Goal: Information Seeking & Learning: Learn about a topic

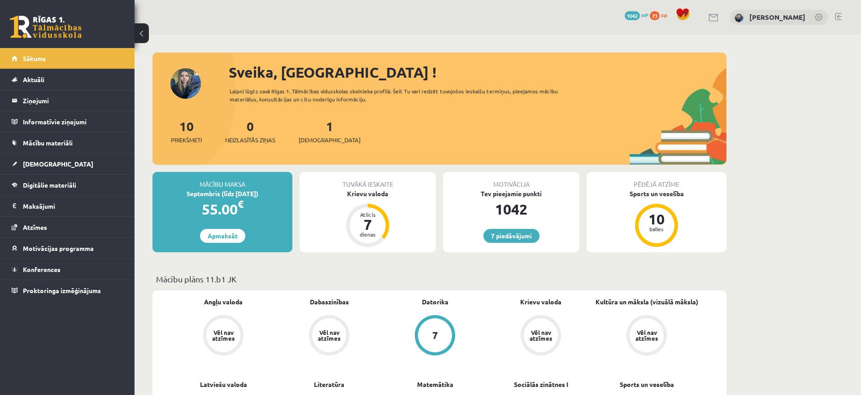
scroll to position [125, 0]
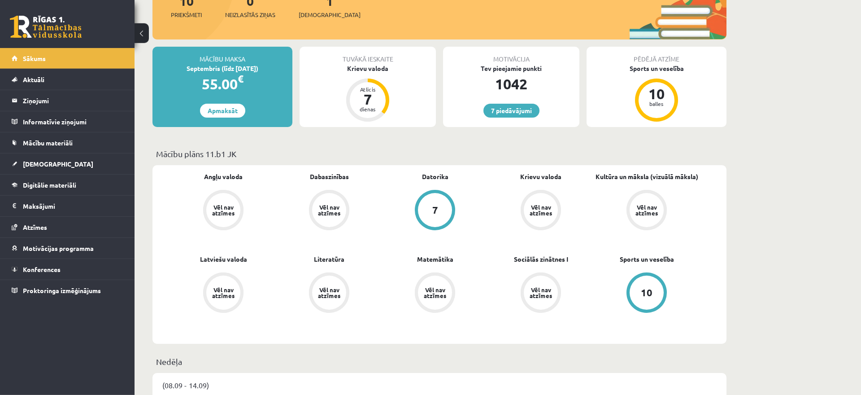
click at [45, 27] on link at bounding box center [46, 27] width 72 height 22
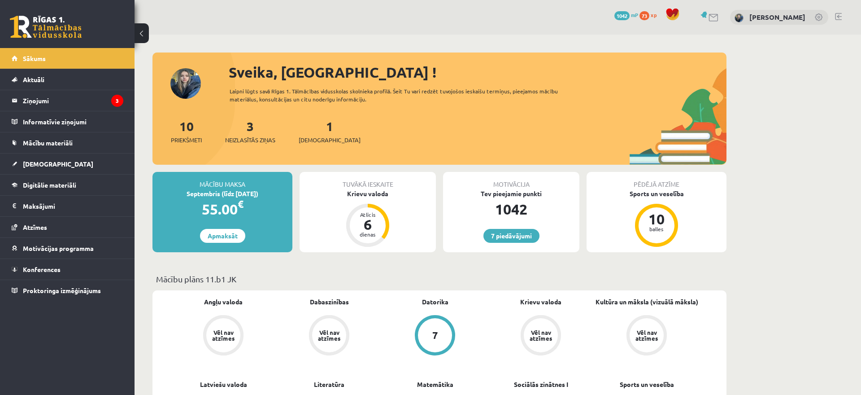
click at [244, 125] on div "3 Neizlasītās ziņas" at bounding box center [250, 131] width 50 height 28
click at [253, 133] on link "3 Neizlasītās ziņas" at bounding box center [250, 131] width 50 height 26
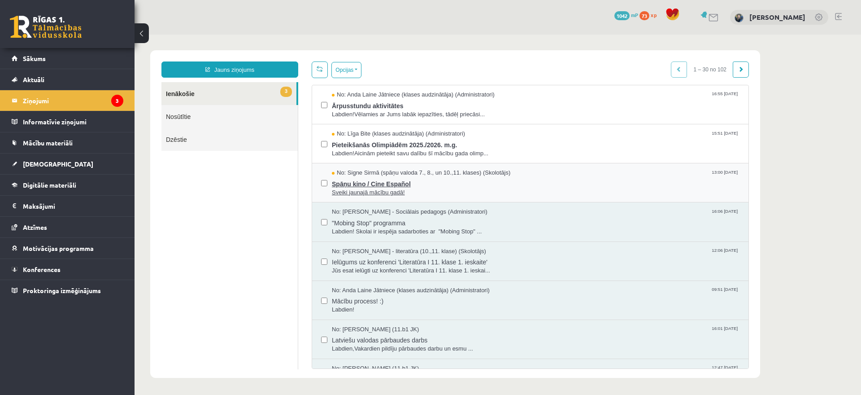
click at [462, 174] on span "No: Signe Sirmā (spāņu valoda 7., 8., un 10.,11. klases) (Skolotājs)" at bounding box center [421, 173] width 179 height 9
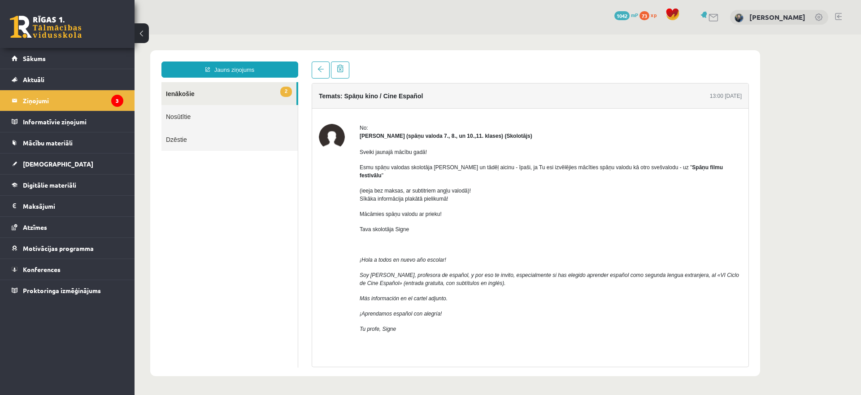
click at [189, 102] on link "2 Ienākošie" at bounding box center [228, 93] width 135 height 23
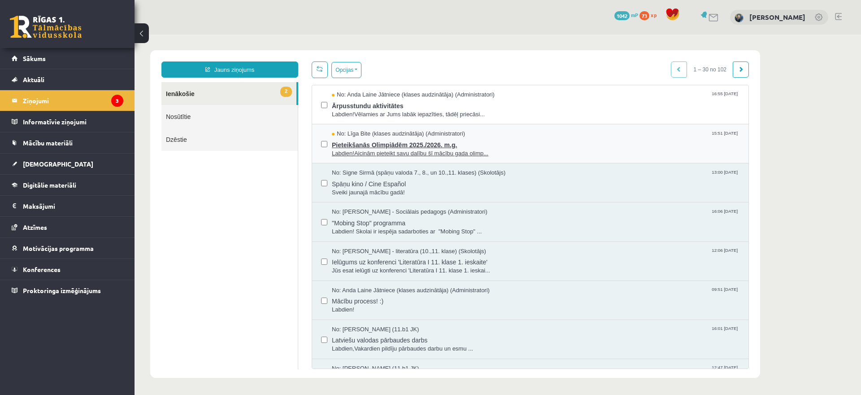
click at [492, 142] on span "Pieteikšanās Olimpiādēm 2025./2026. m.g." at bounding box center [536, 143] width 408 height 11
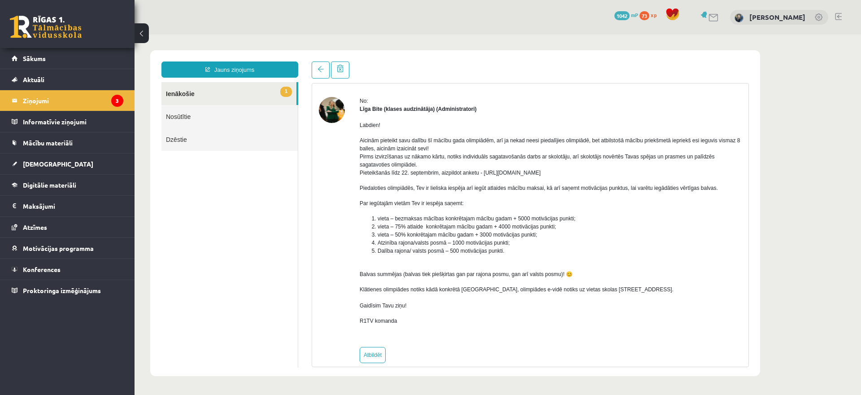
scroll to position [39, 0]
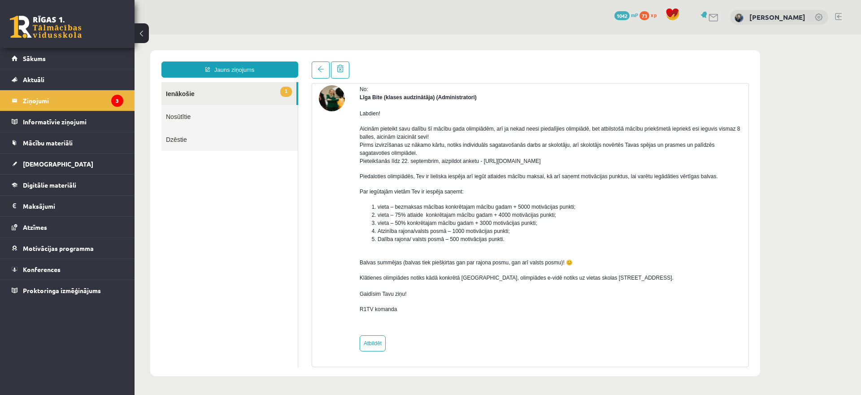
click at [237, 90] on link "1 Ienākošie" at bounding box center [228, 93] width 135 height 23
click at [213, 94] on link "1 Ienākošie" at bounding box center [228, 93] width 135 height 23
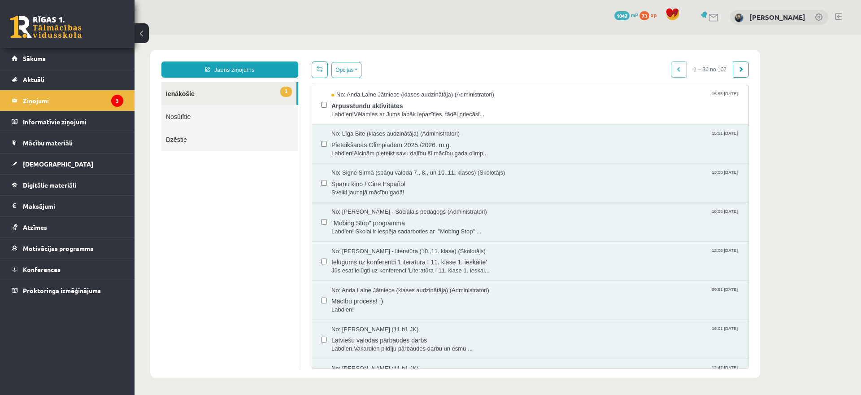
scroll to position [0, 0]
click at [190, 92] on link "1 Ienākošie" at bounding box center [228, 93] width 135 height 23
click at [565, 97] on div "No: Anda Laine Jātniece (klases audzinātāja) (Administratori) 16:55 10/09/2025" at bounding box center [536, 95] width 408 height 9
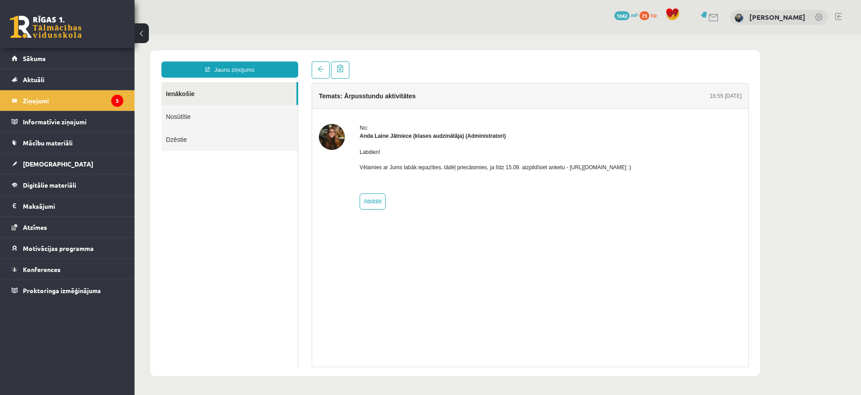
drag, startPoint x: 564, startPoint y: 167, endPoint x: 672, endPoint y: 168, distance: 107.6
click at [672, 168] on div "No: Anda Laine Jātniece (klases audzinātāja) (Administratori) Labdien! Vēlamies…" at bounding box center [530, 167] width 423 height 86
click at [669, 161] on div "No: Anda Laine Jātniece (klases audzinātāja) (Administratori) Labdien! Vēlamies…" at bounding box center [530, 167] width 423 height 86
drag, startPoint x: 659, startPoint y: 167, endPoint x: 564, endPoint y: 171, distance: 95.6
click at [564, 171] on div "Labdien! Vēlamies ar Jums labāk iepazīties, tādēļ priecāsimies, ja līdz 15.09. …" at bounding box center [496, 163] width 272 height 47
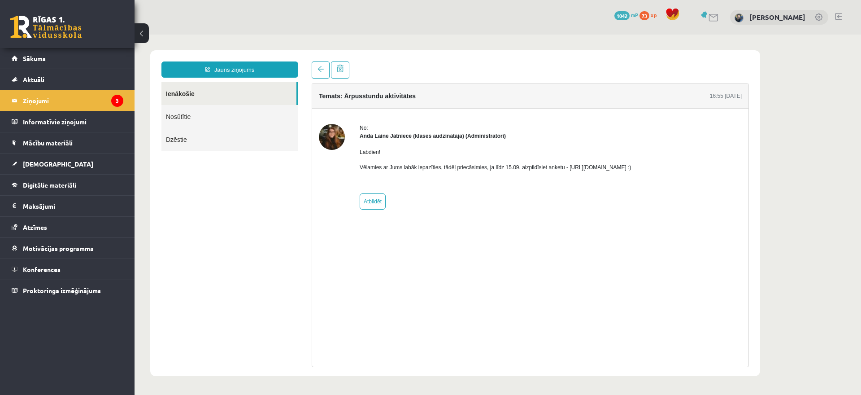
click at [37, 25] on link at bounding box center [46, 27] width 72 height 22
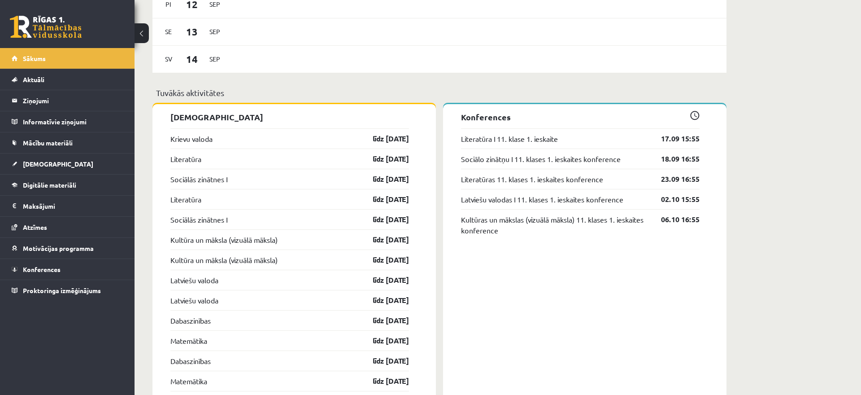
scroll to position [686, 0]
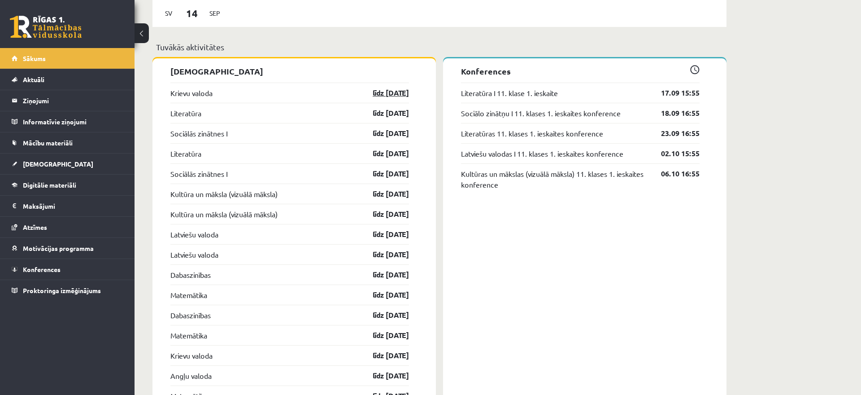
click at [369, 92] on link "līdz [DATE]" at bounding box center [383, 92] width 52 height 11
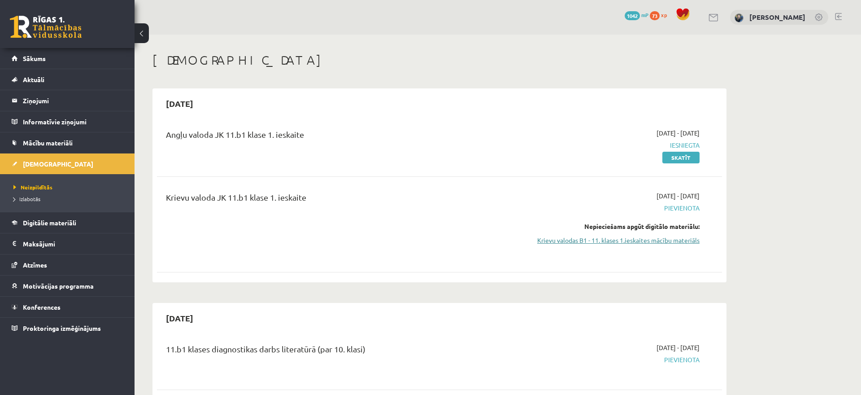
click at [636, 238] on link "Krievu valodas B1 - 11. klases 1.ieskaites mācību materiāls" at bounding box center [615, 239] width 169 height 9
click at [81, 220] on link "Digitālie materiāli" at bounding box center [68, 222] width 112 height 21
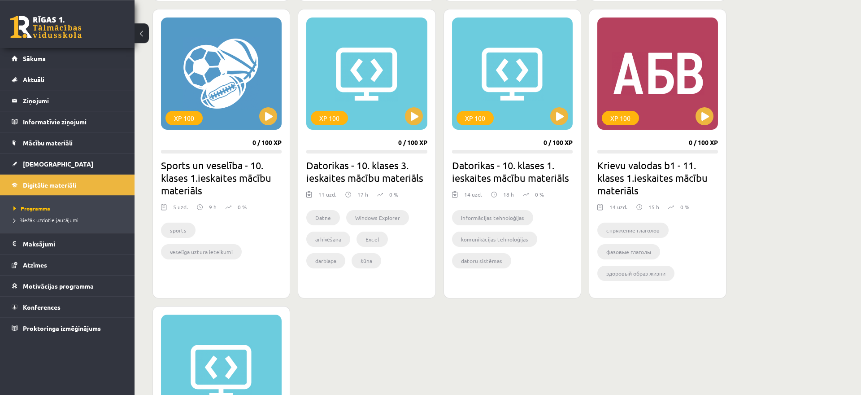
scroll to position [503, 0]
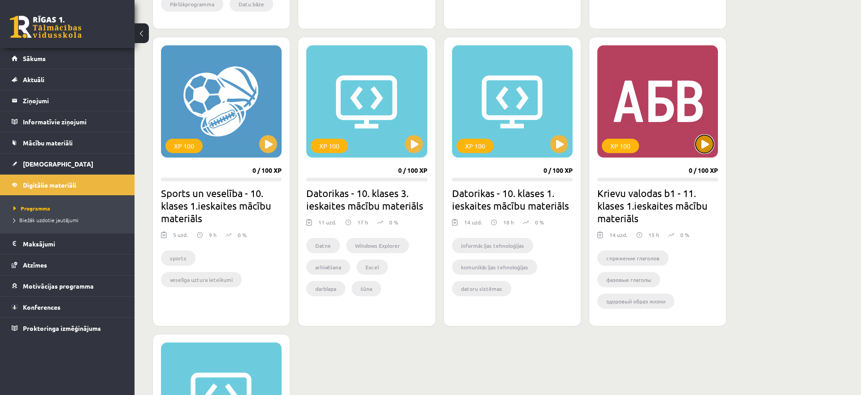
click at [701, 143] on button at bounding box center [705, 144] width 18 height 18
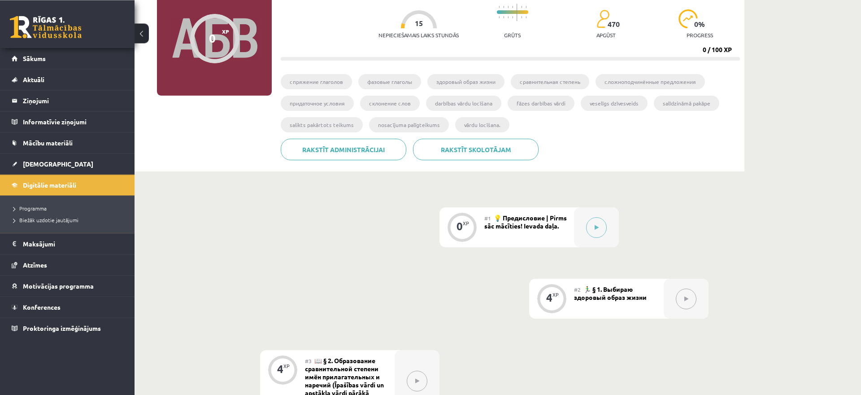
scroll to position [91, 0]
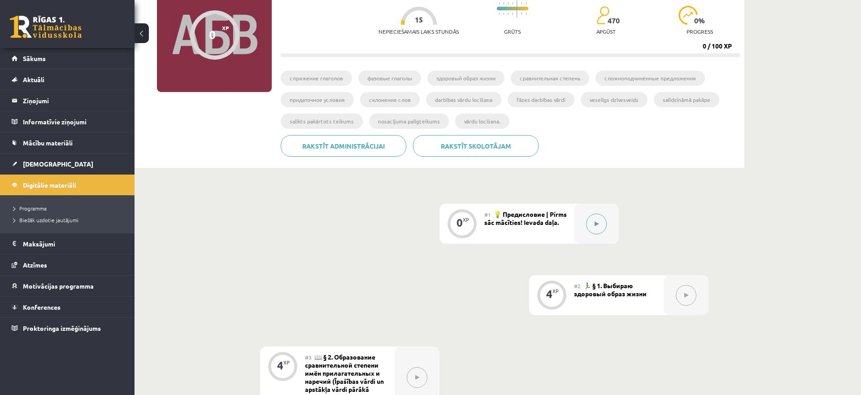
click at [603, 220] on button at bounding box center [596, 223] width 21 height 21
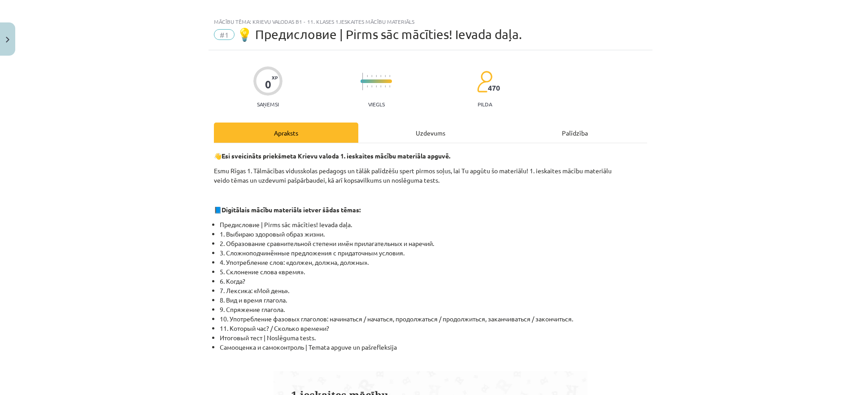
scroll to position [0, 0]
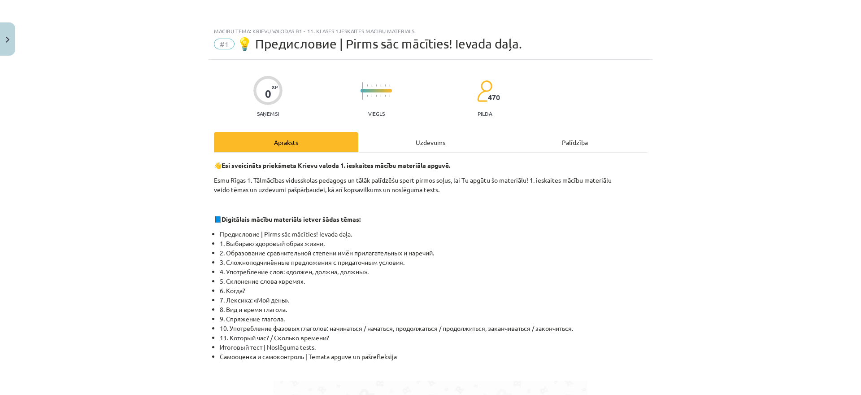
click at [423, 140] on div "Uzdevums" at bounding box center [430, 142] width 144 height 20
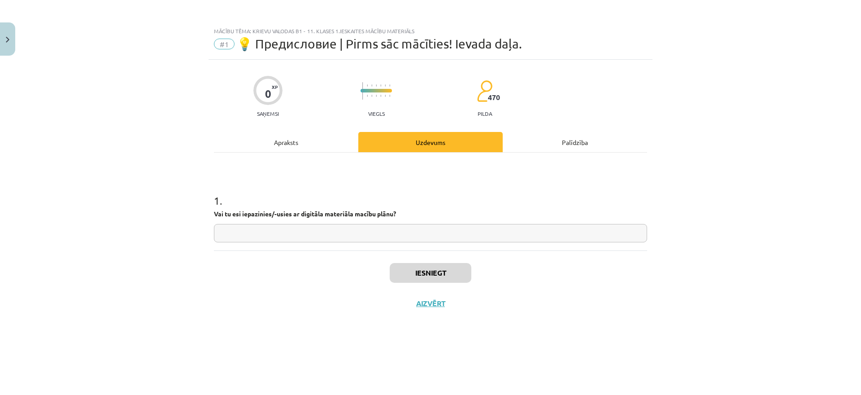
click at [329, 148] on div "Apraksts" at bounding box center [286, 142] width 144 height 20
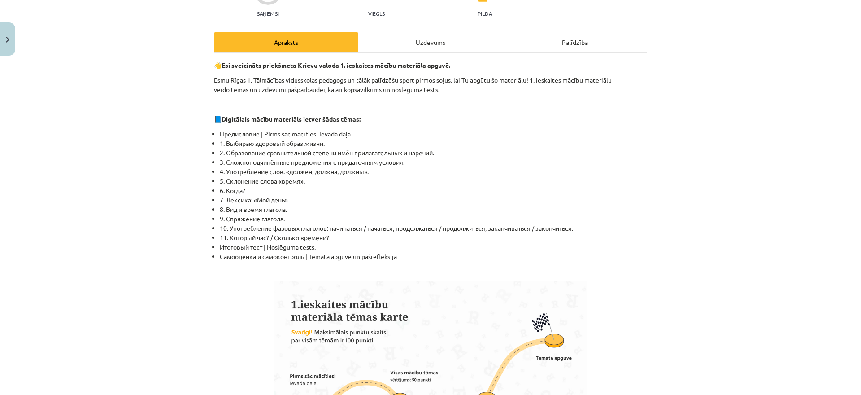
scroll to position [90, 0]
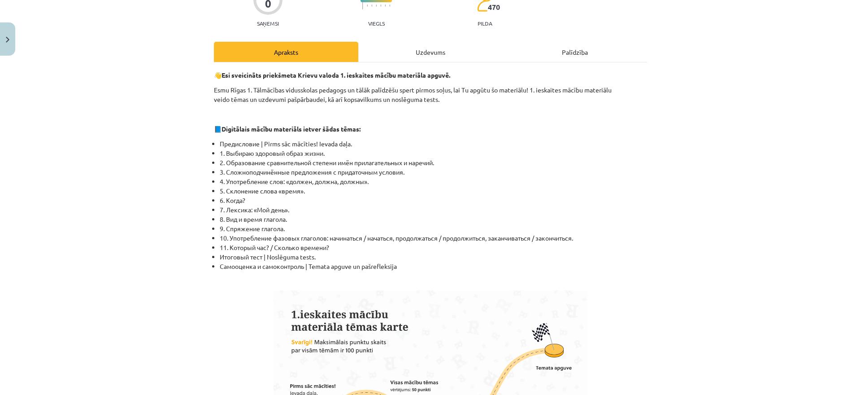
click at [458, 50] on div "Uzdevums" at bounding box center [430, 52] width 144 height 20
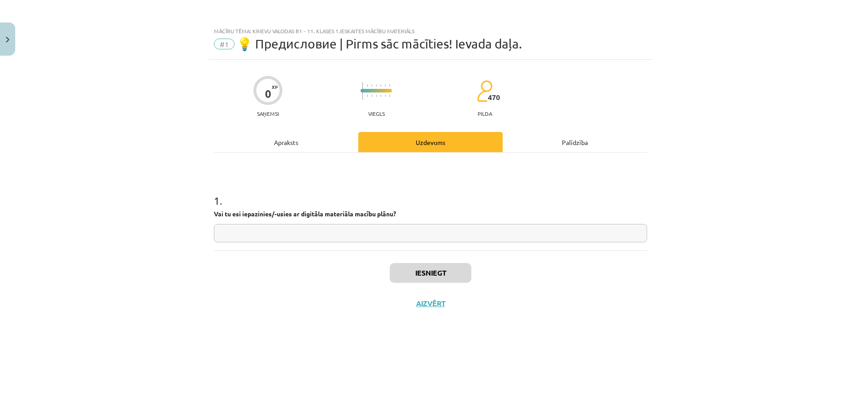
click at [340, 235] on input "text" at bounding box center [430, 233] width 433 height 18
type input "*"
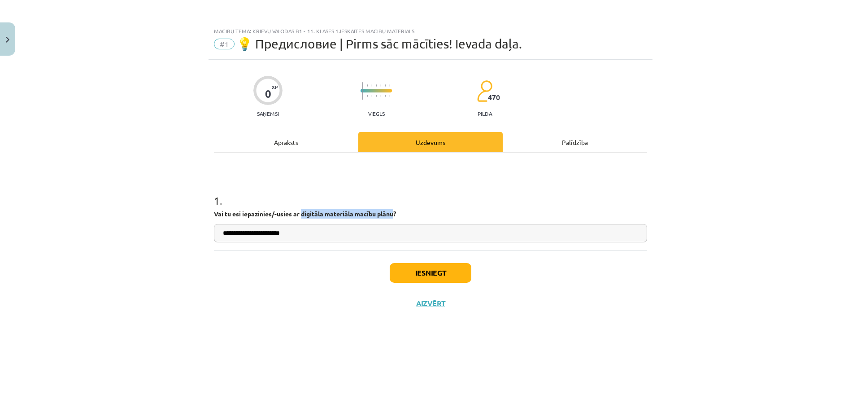
drag, startPoint x: 304, startPoint y: 212, endPoint x: 397, endPoint y: 215, distance: 93.8
click at [396, 215] on strong "Vai tu esi iepazinies/-usies ar digitāla materiāla macību plānu?" at bounding box center [305, 213] width 182 height 8
copy strong "digitāla materiāla macību plānu"
click at [403, 232] on input "**********" at bounding box center [430, 233] width 433 height 18
paste input "**********"
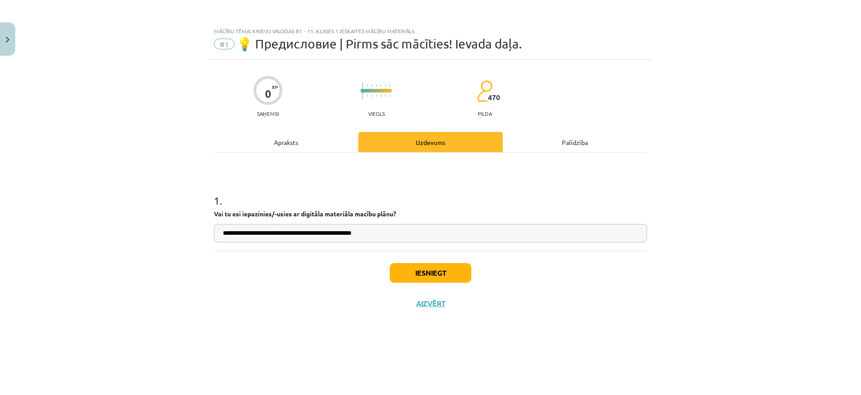
type input "**********"
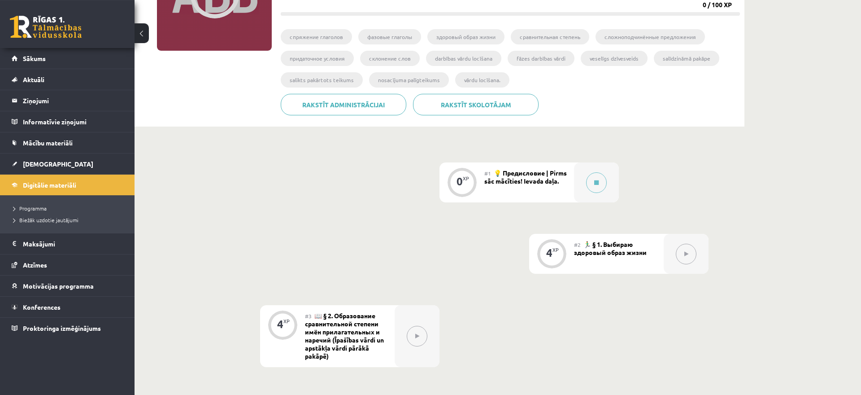
scroll to position [183, 0]
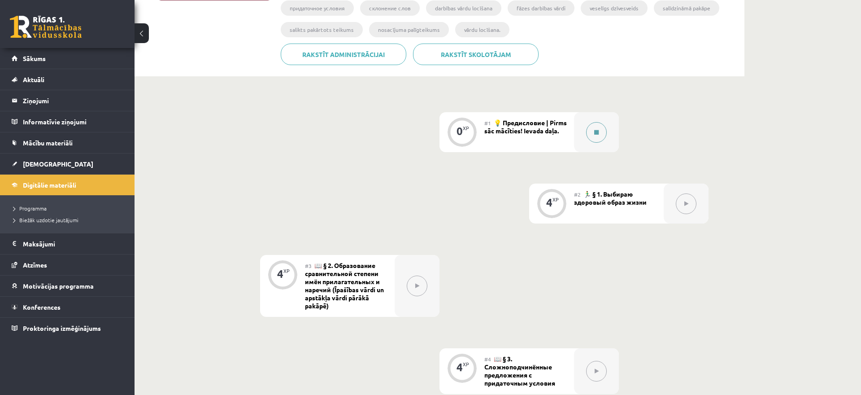
click at [595, 136] on button at bounding box center [596, 132] width 21 height 21
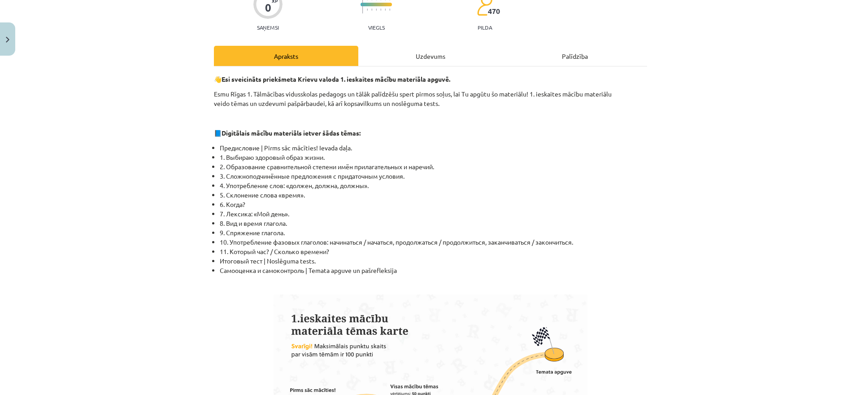
scroll to position [43, 0]
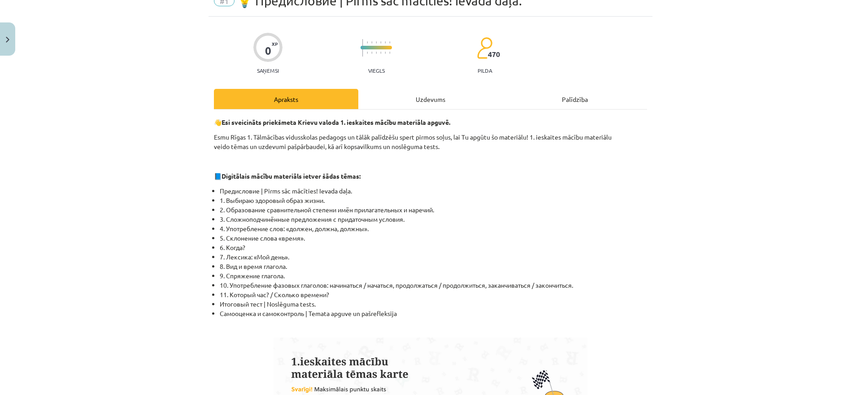
click at [456, 105] on div "Uzdevums" at bounding box center [430, 99] width 144 height 20
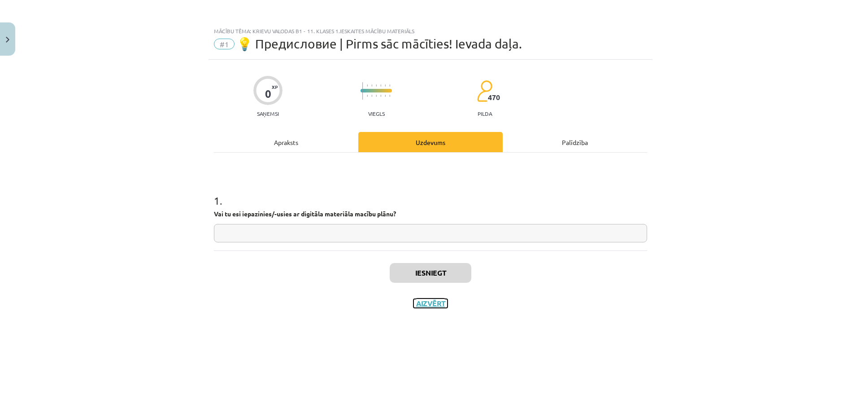
click at [423, 301] on button "Aizvērt" at bounding box center [431, 303] width 34 height 9
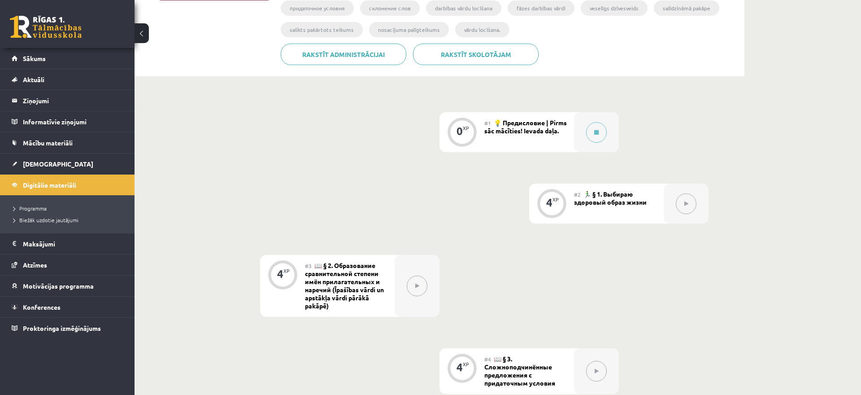
click at [538, 131] on span "💡 Предисловие | Pirms sāc mācīties! Ievada daļa." at bounding box center [525, 126] width 83 height 16
click at [577, 131] on div at bounding box center [596, 132] width 45 height 40
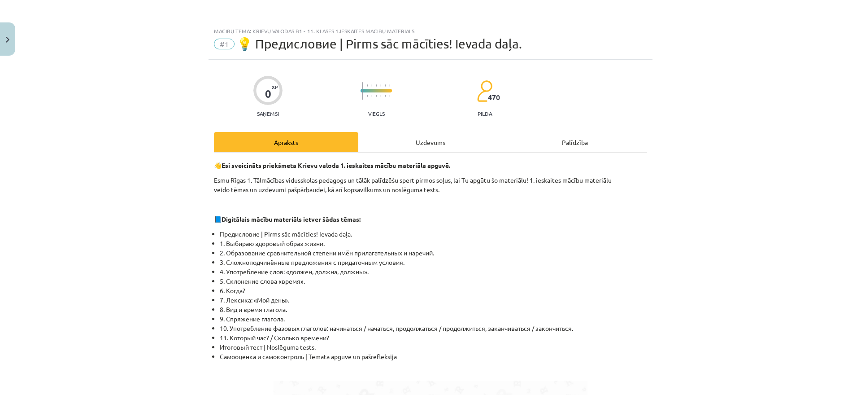
click at [588, 134] on div "Mācību tēma: Krievu valodas b1 - 11. klases 1.ieskaites mācību materiāls #1 💡 П…" at bounding box center [430, 197] width 861 height 395
click at [405, 137] on div "Uzdevums" at bounding box center [430, 142] width 144 height 20
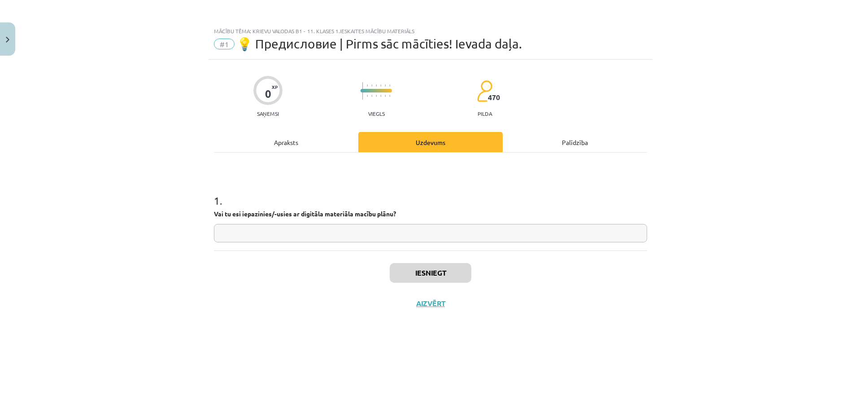
click at [394, 236] on input "text" at bounding box center [430, 233] width 433 height 18
paste input "**********"
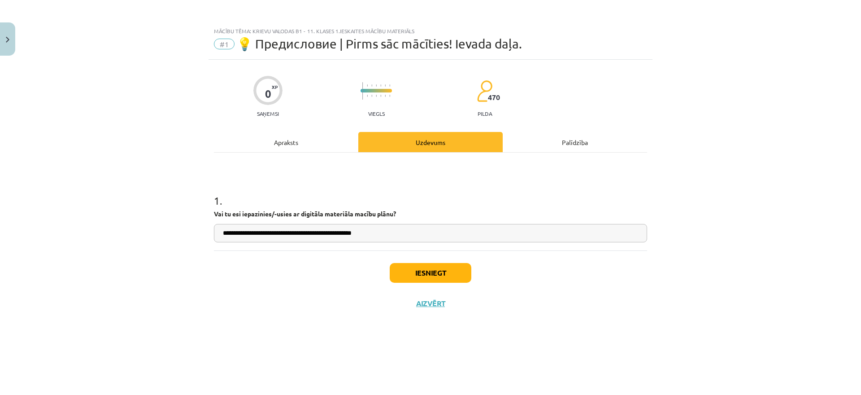
type input "**********"
click at [418, 269] on button "Iesniegt" at bounding box center [431, 273] width 82 height 20
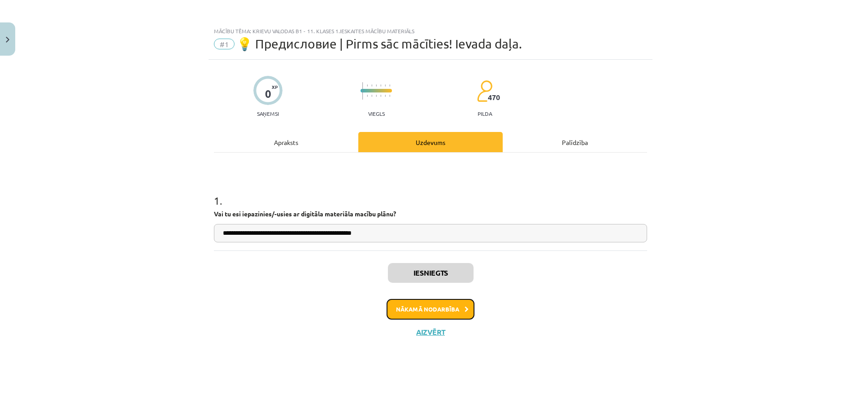
click at [413, 301] on button "Nākamā nodarbība" at bounding box center [431, 309] width 88 height 21
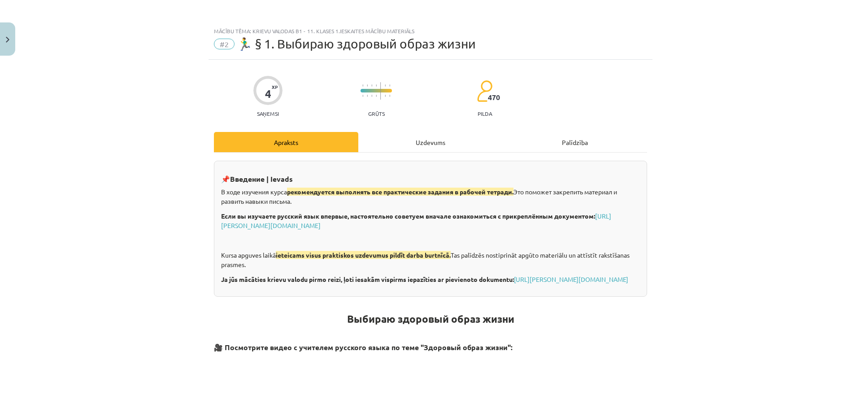
click at [412, 144] on div "Uzdevums" at bounding box center [430, 142] width 144 height 20
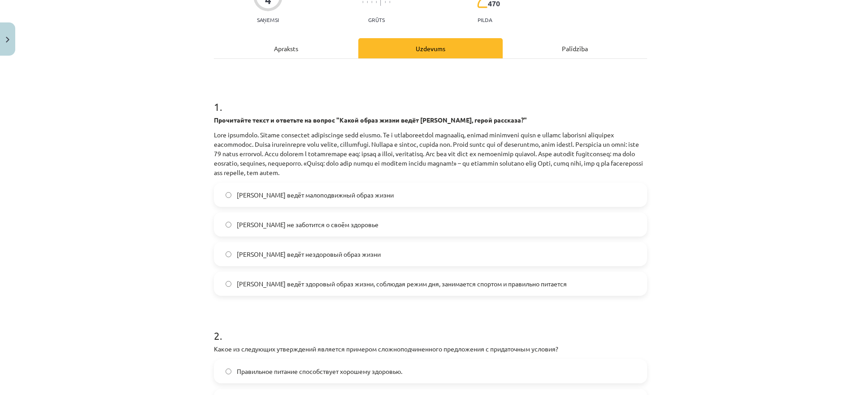
scroll to position [60, 0]
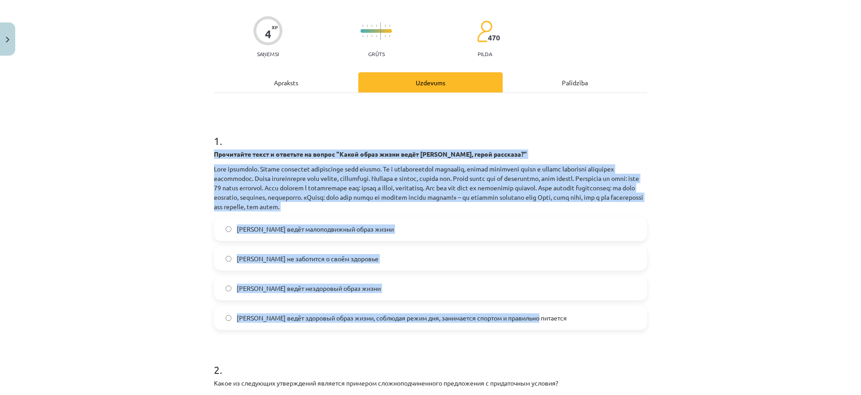
drag, startPoint x: 204, startPoint y: 153, endPoint x: 623, endPoint y: 318, distance: 450.9
click at [623, 318] on div "Mācību tēma: Krievu valodas b1 - 11. klases 1.ieskaites mācību materiāls #2 🏃‍♂…" at bounding box center [430, 197] width 861 height 395
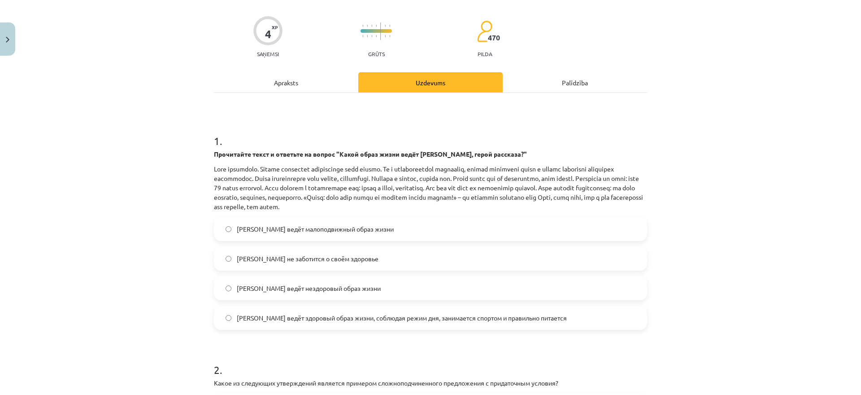
click at [780, 218] on div "Mācību tēma: Krievu valodas b1 - 11. klases 1.ieskaites mācību materiāls #2 🏃‍♂…" at bounding box center [430, 197] width 861 height 395
click at [414, 321] on span "[PERSON_NAME] ведёт здоровый образ жизни, соблюдая режим дня, занимается спорто…" at bounding box center [402, 317] width 330 height 9
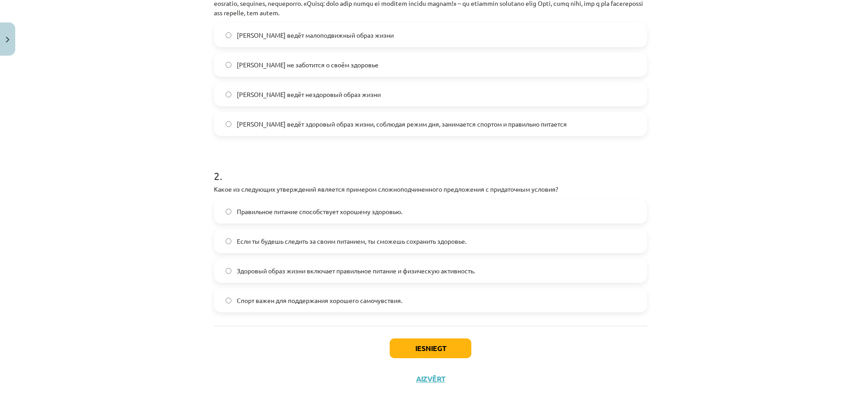
scroll to position [275, 0]
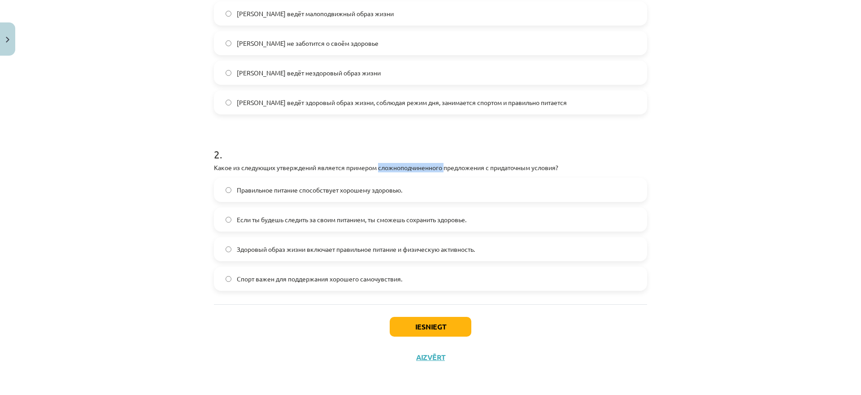
drag, startPoint x: 383, startPoint y: 168, endPoint x: 443, endPoint y: 161, distance: 60.6
click at [445, 161] on div "2 . Какое из следующих утверждений является примером сложноподчиненного предлож…" at bounding box center [430, 211] width 433 height 158
click at [209, 169] on div "4 XP Saņemsi Grūts 470 pilda Apraksts Uzdevums Palīdzība 1 . Прочитайте текст и…" at bounding box center [431, 79] width 444 height 588
click at [217, 163] on p "Какое из следующих утверждений является примером сложноподчиненного предложения…" at bounding box center [430, 167] width 433 height 9
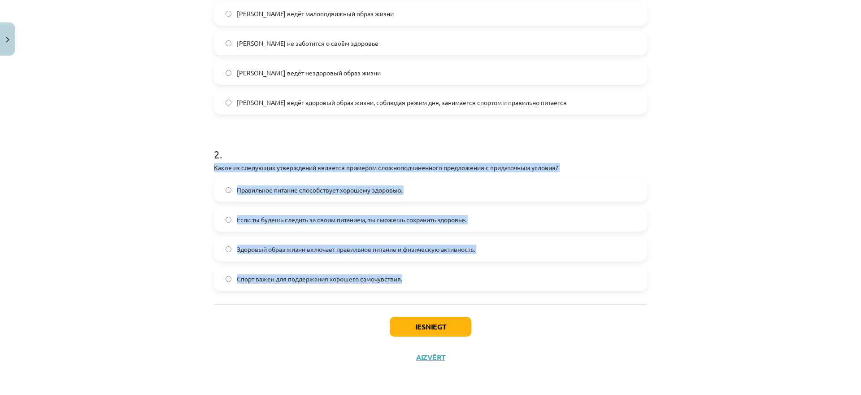
drag, startPoint x: 213, startPoint y: 168, endPoint x: 444, endPoint y: 269, distance: 251.1
click at [444, 269] on div "4 XP Saņemsi Grūts 470 pilda Apraksts Uzdevums Palīdzība 1 . Прочитайте текст и…" at bounding box center [431, 79] width 444 height 588
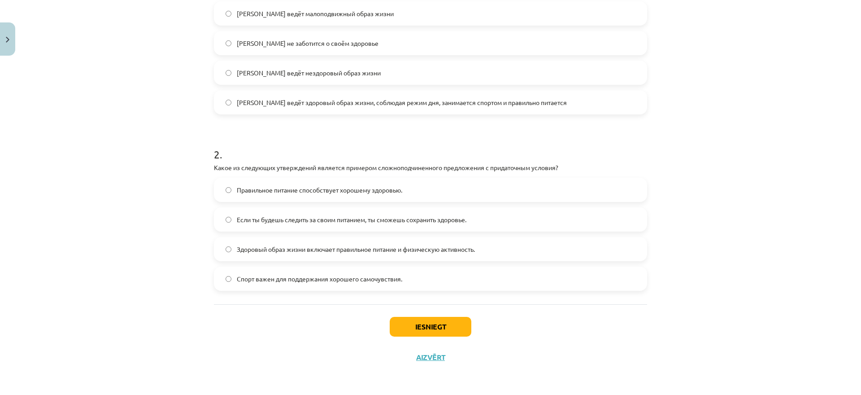
click at [209, 267] on div "4 XP Saņemsi Grūts 470 pilda Apraksts Uzdevums Palīdzība 1 . Прочитайте текст и…" at bounding box center [431, 79] width 444 height 588
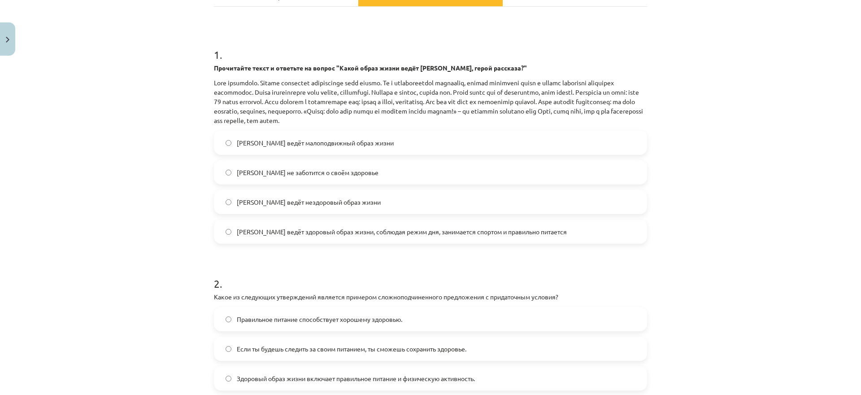
scroll to position [17, 0]
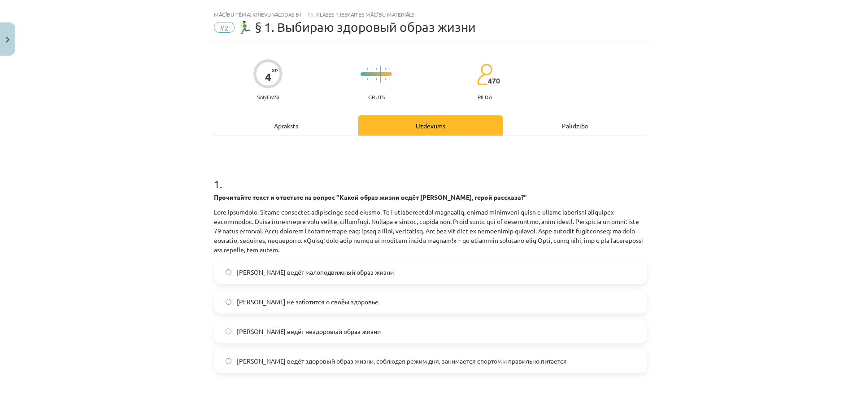
click at [279, 120] on div "Apraksts" at bounding box center [286, 125] width 144 height 20
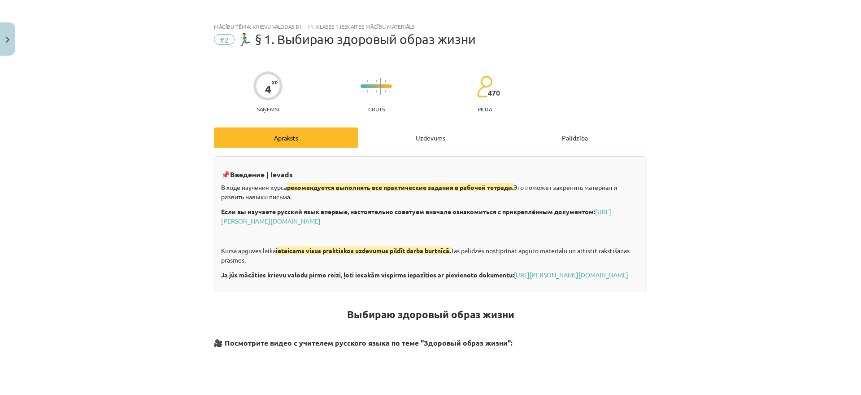
scroll to position [0, 0]
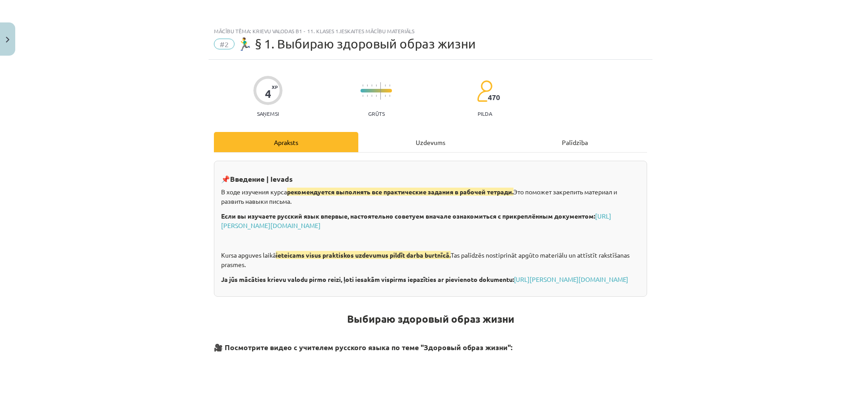
click at [418, 142] on div "Uzdevums" at bounding box center [430, 142] width 144 height 20
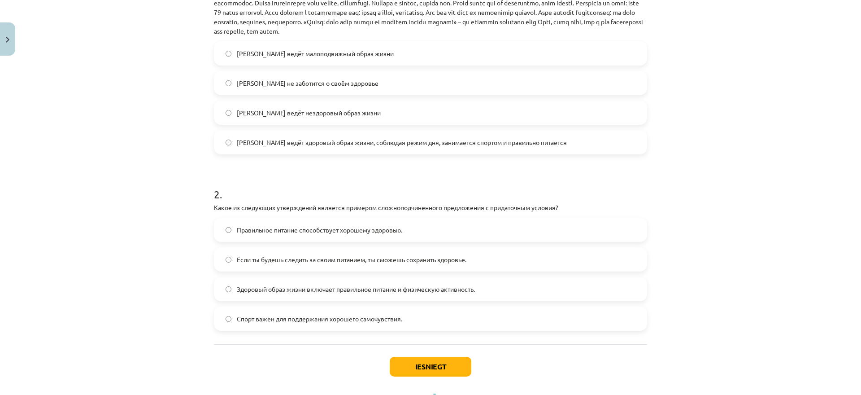
scroll to position [275, 0]
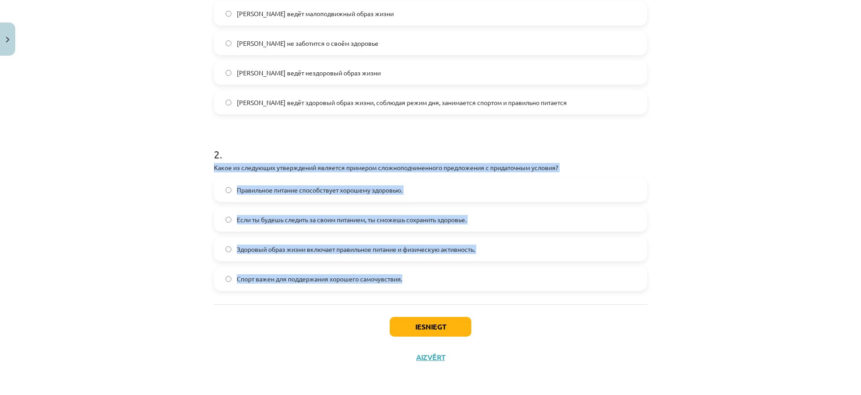
drag, startPoint x: 209, startPoint y: 170, endPoint x: 471, endPoint y: 278, distance: 283.4
click at [471, 278] on div "4 XP Saņemsi Grūts 470 pilda Apraksts Uzdevums Palīdzība 1 . Прочитайте текст и…" at bounding box center [431, 79] width 444 height 588
click at [780, 289] on div "Mācību tēma: Krievu valodas b1 - 11. klases 1.ieskaites mācību materiāls #2 🏃‍♂…" at bounding box center [430, 197] width 861 height 395
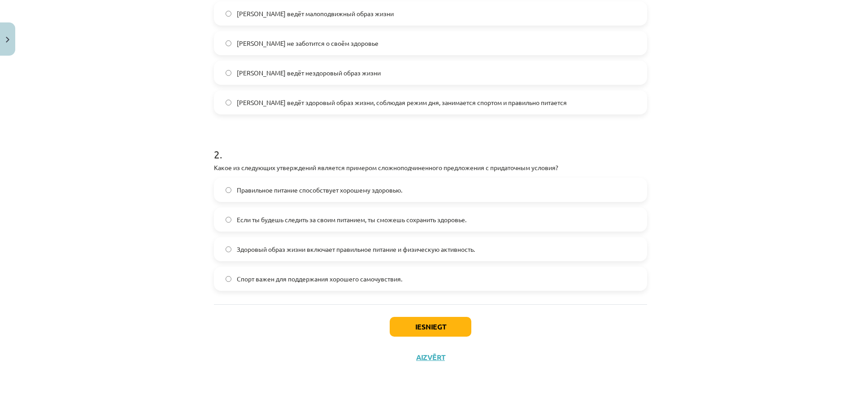
click at [237, 246] on label "Здоровый образ жизни включает правильное питание и физическую активность." at bounding box center [430, 249] width 431 height 22
click at [454, 253] on span "Здоровый образ жизни включает правильное питание и физическую активность." at bounding box center [356, 248] width 238 height 9
click at [443, 320] on button "Iesniegt" at bounding box center [431, 327] width 82 height 20
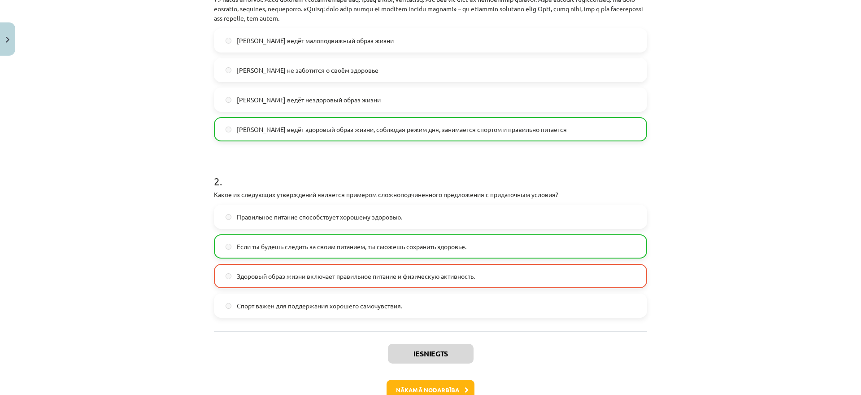
scroll to position [261, 0]
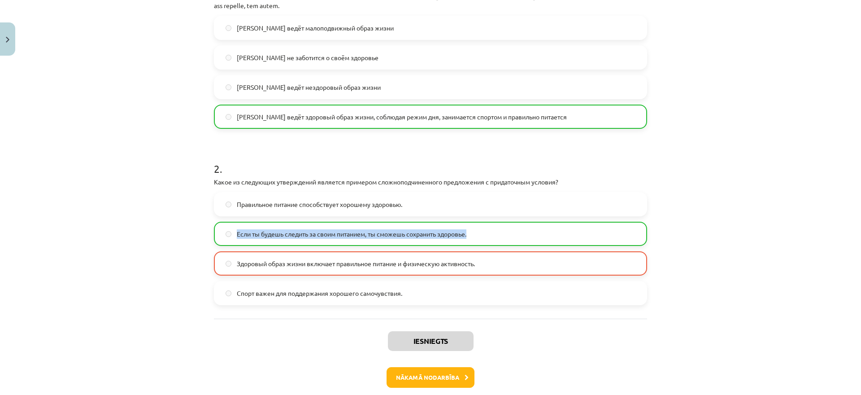
click at [502, 224] on label "Если ты будешь следить за своим питанием, ты сможешь сохранить здоровье." at bounding box center [430, 233] width 431 height 22
click at [722, 148] on div "Mācību tēma: Krievu valodas b1 - 11. klases 1.ieskaites mācību materiāls #2 🏃‍♂…" at bounding box center [430, 197] width 861 height 395
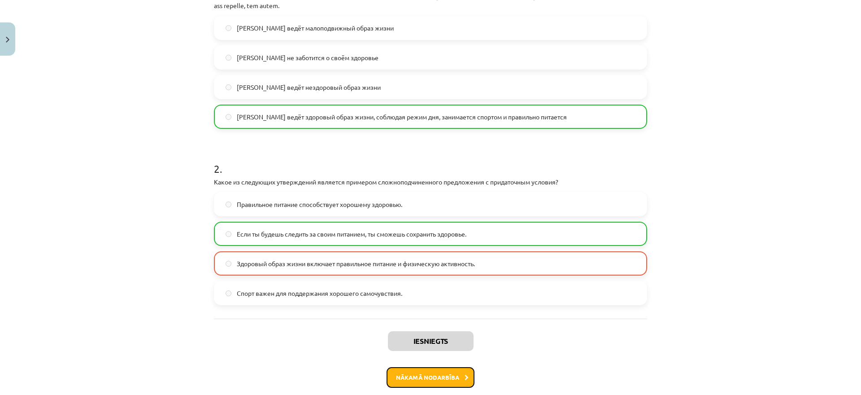
click at [429, 384] on button "Nākamā nodarbība" at bounding box center [431, 377] width 88 height 21
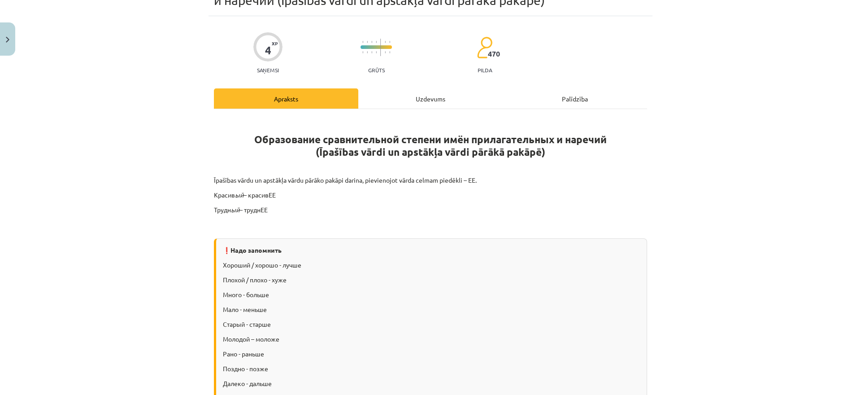
scroll to position [109, 0]
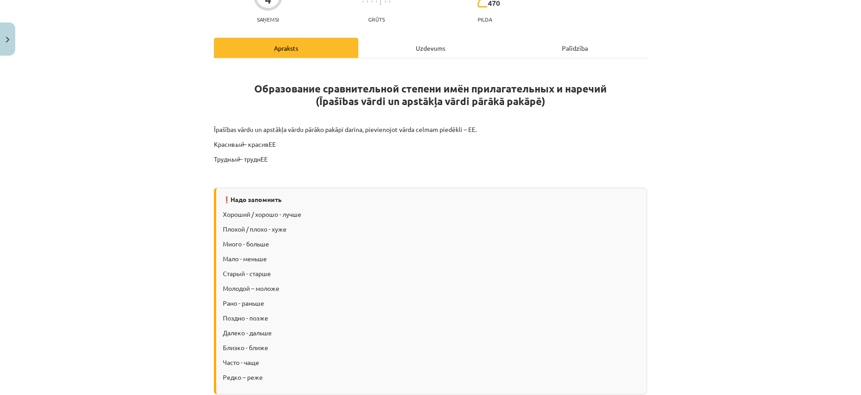
click at [420, 42] on div "Uzdevums" at bounding box center [430, 48] width 144 height 20
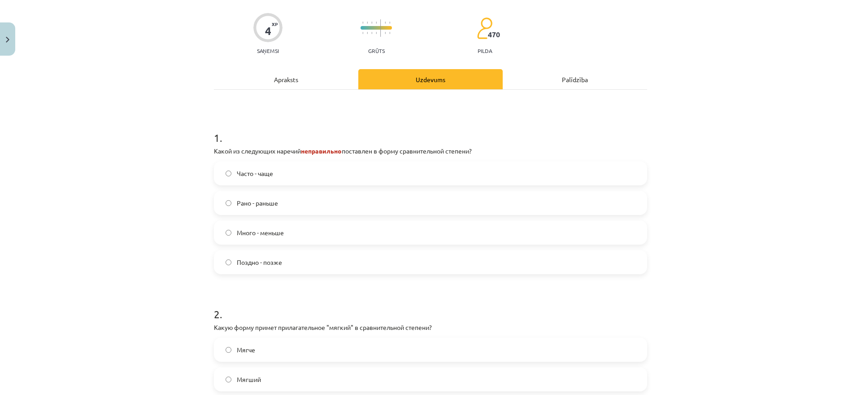
scroll to position [135, 0]
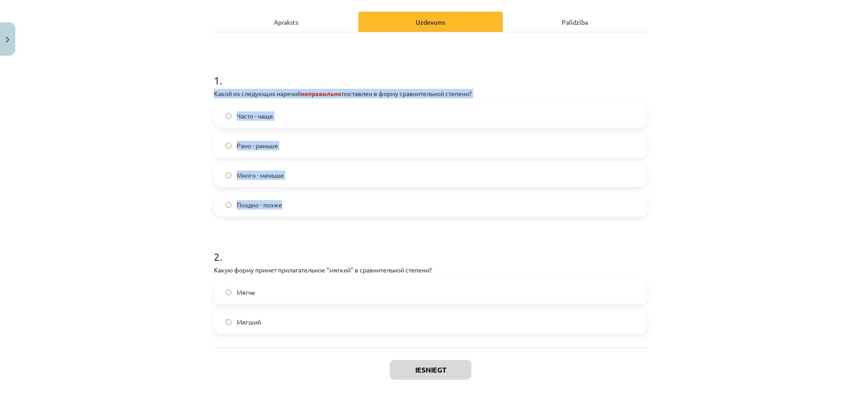
drag, startPoint x: 209, startPoint y: 98, endPoint x: 355, endPoint y: 208, distance: 182.2
click at [355, 208] on div "4 XP Saņemsi Grūts 470 pilda Apraksts Uzdevums Palīdzība 1 . Какой из следующих…" at bounding box center [431, 177] width 444 height 476
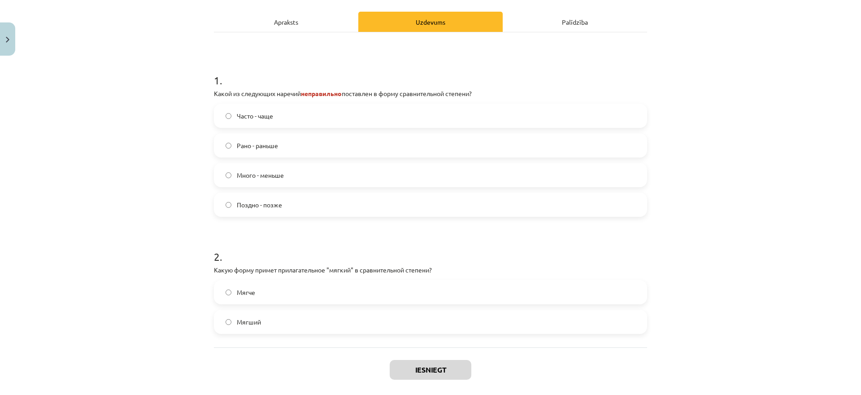
click at [272, 234] on form "1 . Какой из следующих наречий неправильно поставлен в форму сравнительной степ…" at bounding box center [430, 195] width 433 height 275
click at [282, 175] on span "Много - меньше" at bounding box center [260, 174] width 47 height 9
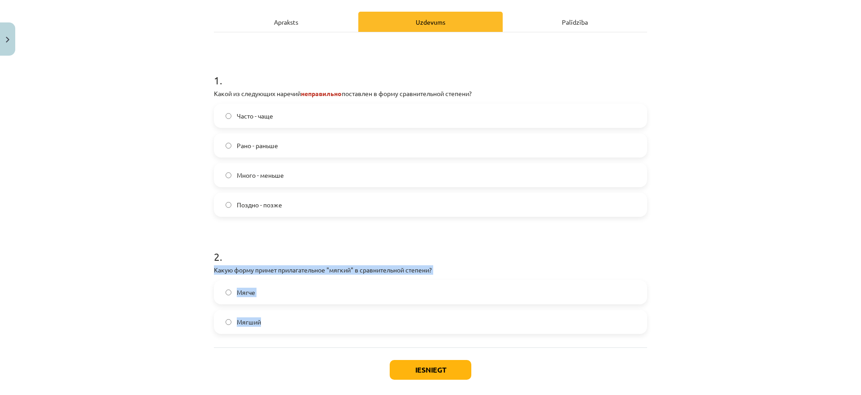
drag, startPoint x: 227, startPoint y: 274, endPoint x: 301, endPoint y: 281, distance: 74.3
click at [290, 331] on div "4 XP Saņemsi Grūts 470 pilda Apraksts Uzdevums Palīdzība 1 . Какой из следующих…" at bounding box center [431, 177] width 444 height 476
click at [317, 308] on div "Мягче Мягший" at bounding box center [430, 307] width 433 height 54
drag, startPoint x: 444, startPoint y: 266, endPoint x: 170, endPoint y: 255, distance: 274.3
click at [170, 255] on div "Mācību tēma: Krievu valodas b1 - 11. klases 1.ieskaites mācību materiāls #3 📖 §…" at bounding box center [430, 197] width 861 height 395
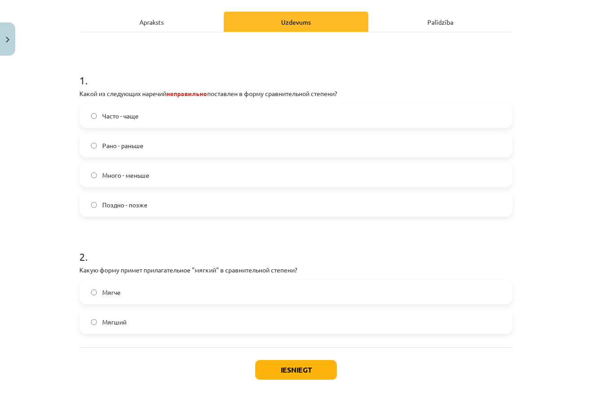
drag, startPoint x: 79, startPoint y: 269, endPoint x: 59, endPoint y: 271, distance: 19.9
click at [78, 269] on div "4 XP Saņemsi Grūts 470 pilda Apraksts Uzdevums Palīdzība 1 . Какой из следующих…" at bounding box center [296, 177] width 444 height 476
click at [59, 271] on div "Mācību tēma: Krievu valodas b1 - 11. klases 1.ieskaites mācību materiāls #3 📖 §…" at bounding box center [296, 197] width 592 height 395
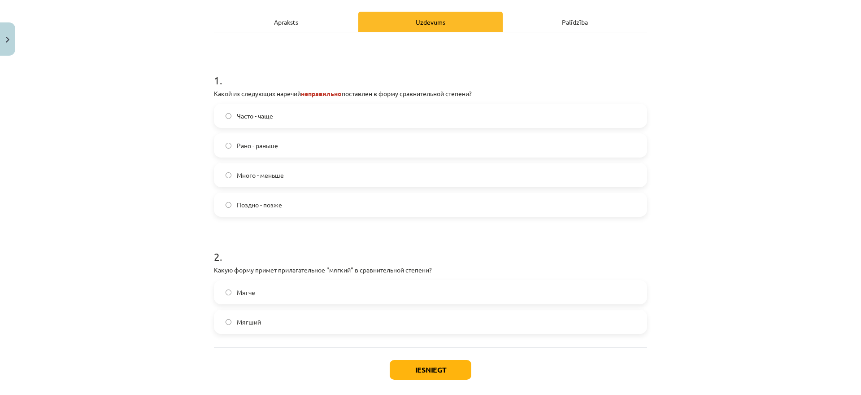
click at [324, 289] on label "Мягче" at bounding box center [430, 292] width 431 height 22
click at [424, 360] on button "Iesniegt" at bounding box center [431, 370] width 82 height 20
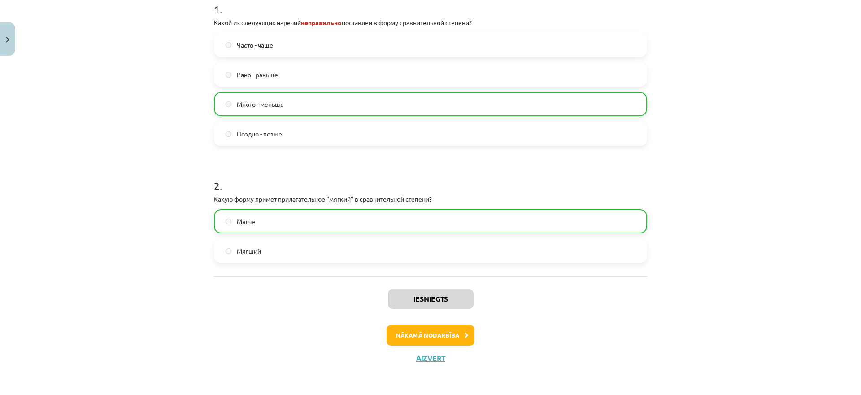
scroll to position [206, 0]
click at [427, 331] on button "Nākamā nodarbība" at bounding box center [431, 334] width 88 height 21
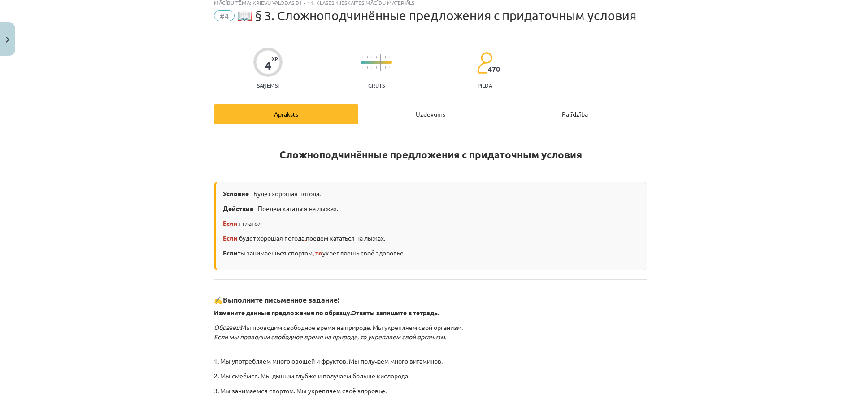
scroll to position [0, 0]
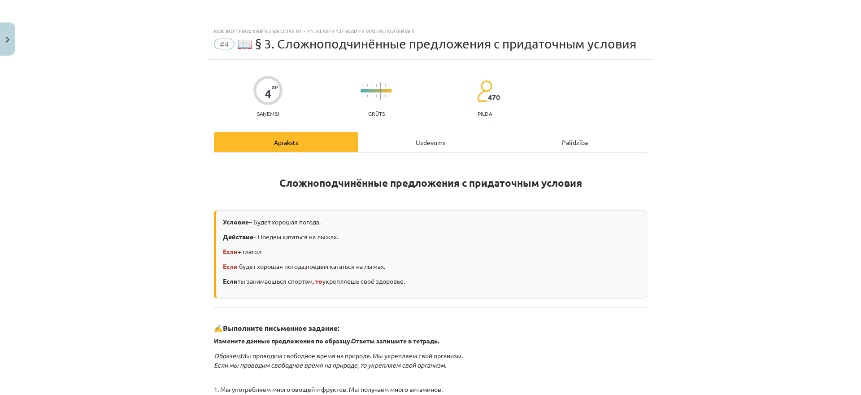
click at [426, 148] on div "Uzdevums" at bounding box center [430, 142] width 144 height 20
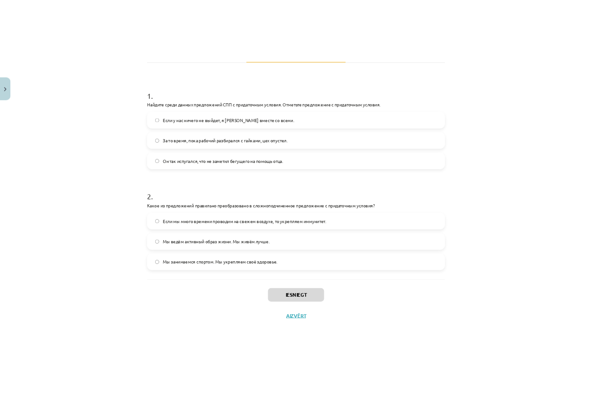
scroll to position [163, 0]
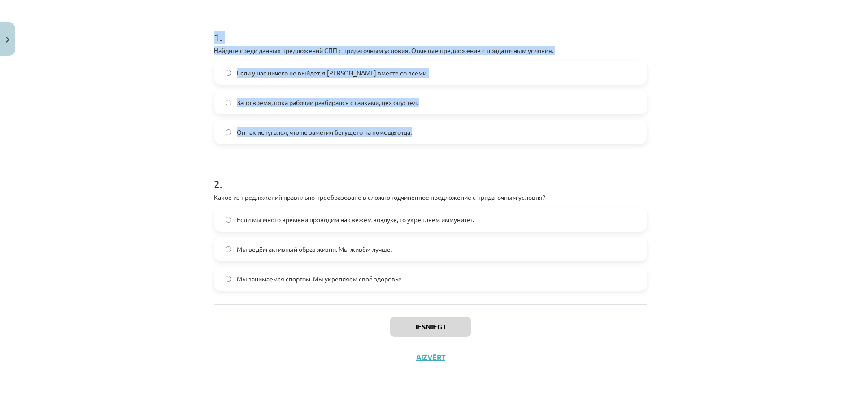
drag, startPoint x: 213, startPoint y: 44, endPoint x: 426, endPoint y: 126, distance: 228.7
click at [426, 126] on div "4 XP Saņemsi Grūts 470 pilda Apraksts Uzdevums Palīdzība 1 . Найдите среди данн…" at bounding box center [431, 134] width 444 height 476
click at [677, 151] on div "Mācību tēma: Krievu valodas b1 - 11. klases 1.ieskaites mācību materiāls #4 📖 §…" at bounding box center [430, 197] width 861 height 395
drag, startPoint x: 203, startPoint y: 44, endPoint x: 420, endPoint y: 137, distance: 236.3
click at [420, 137] on div "Mācību tēma: Krievu valodas b1 - 11. klases 1.ieskaites mācību materiāls #4 📖 §…" at bounding box center [430, 197] width 861 height 395
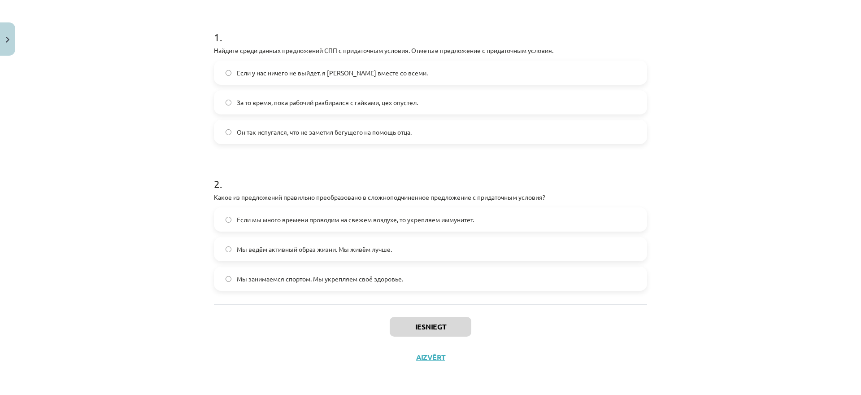
click at [322, 180] on h1 "2 ." at bounding box center [430, 176] width 433 height 28
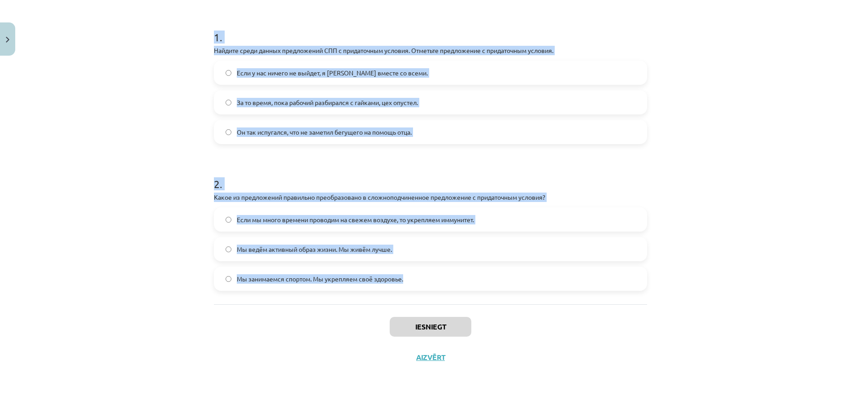
drag, startPoint x: 207, startPoint y: 40, endPoint x: 439, endPoint y: 280, distance: 333.7
click at [439, 280] on div "Mācību tēma: Krievu valodas b1 - 11. klases 1.ieskaites mācību materiāls #4 📖 §…" at bounding box center [430, 197] width 861 height 395
copy form "1 . Найдите среди данных предложений СПП с придаточным условия. Отметьте предло…"
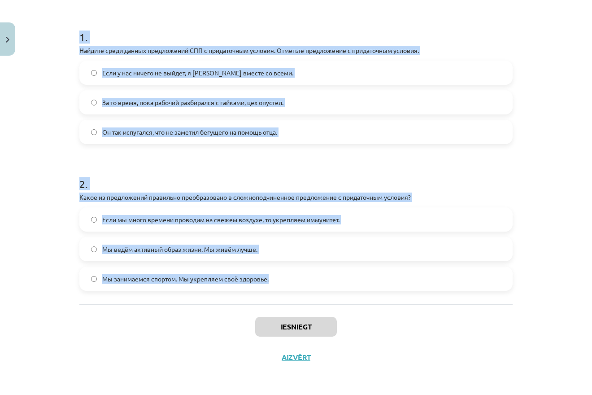
click at [94, 76] on label "Если у нас ничего не выйдет, я [PERSON_NAME] вместе со всеми." at bounding box center [295, 72] width 431 height 22
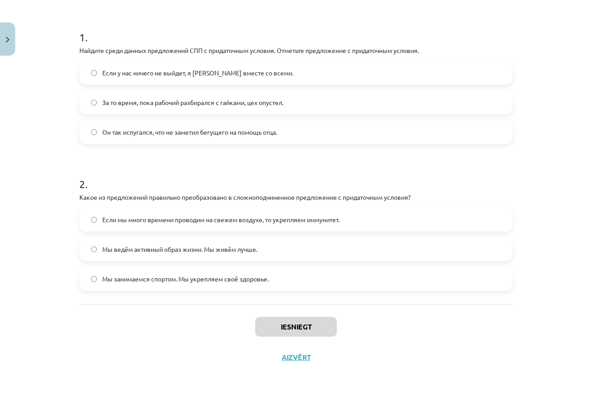
click at [94, 77] on label "Если у нас ничего не выйдет, я [PERSON_NAME] вместе со всеми." at bounding box center [295, 72] width 431 height 22
click at [96, 227] on label "Если мы много времени проводим на свежем воздухе, то укрепляем иммунитет." at bounding box center [295, 219] width 431 height 22
click at [268, 326] on button "Iesniegt" at bounding box center [296, 327] width 82 height 20
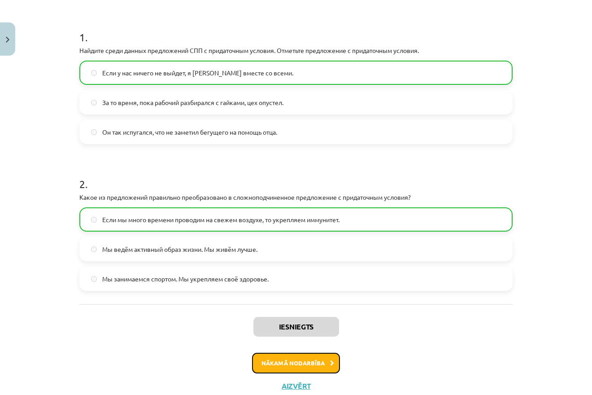
click at [304, 364] on button "Nākamā nodarbība" at bounding box center [296, 363] width 88 height 21
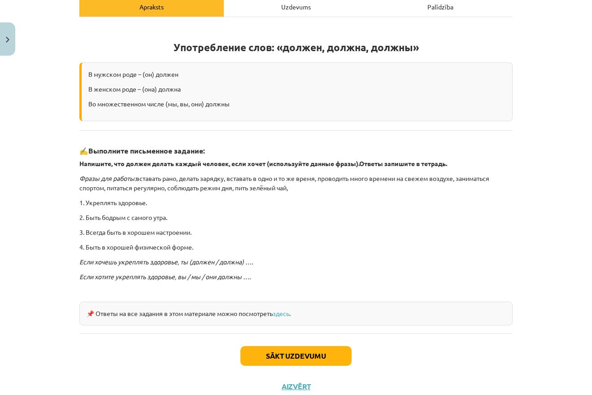
scroll to position [121, 0]
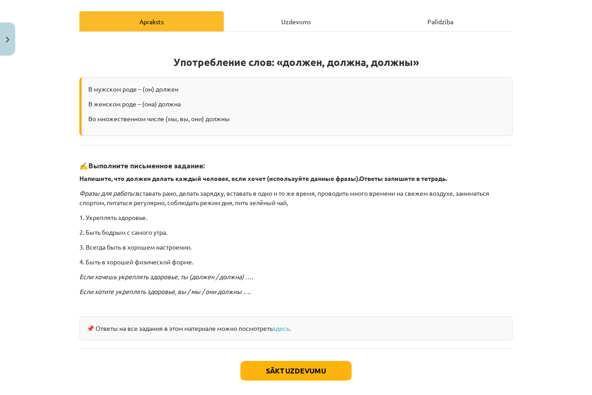
click at [301, 16] on div "Uzdevums" at bounding box center [296, 21] width 144 height 20
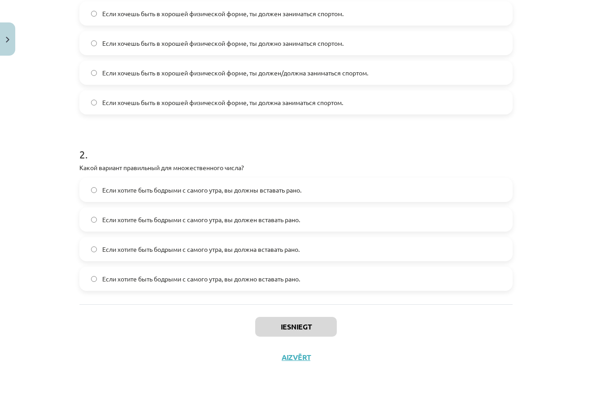
scroll to position [136, 0]
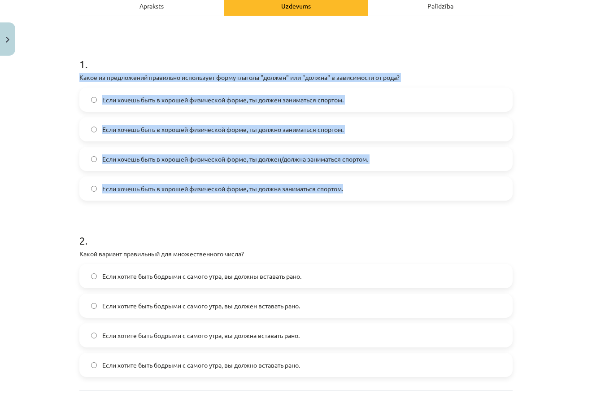
drag, startPoint x: 76, startPoint y: 71, endPoint x: 379, endPoint y: 182, distance: 322.7
click at [379, 182] on div "4 XP Saņemsi Grūts 470 pilda Apraksts Uzdevums Palīdzība 1 . Какое из предложен…" at bounding box center [296, 190] width 444 height 535
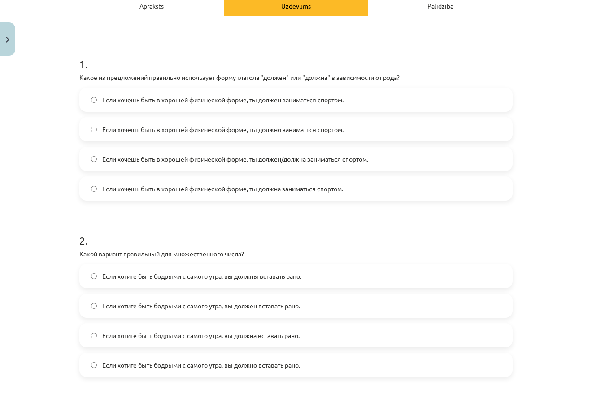
click at [74, 84] on div "Mācību tēma: Krievu valodas b1 - 11. klases 1.ieskaites mācību materiāls #5 📖 §…" at bounding box center [296, 197] width 592 height 395
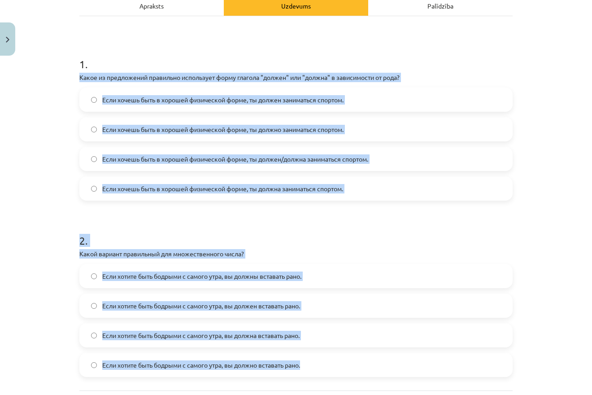
scroll to position [222, 0]
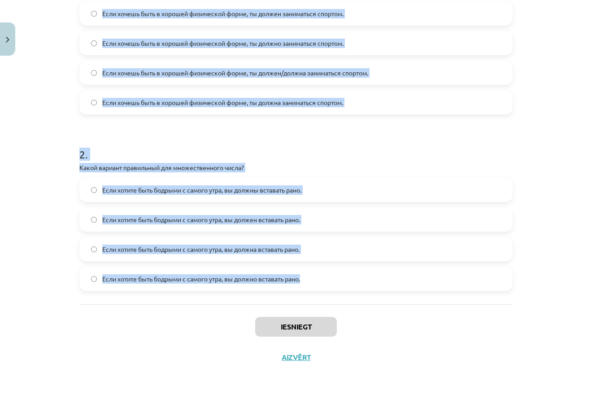
drag, startPoint x: 76, startPoint y: 76, endPoint x: 307, endPoint y: 280, distance: 307.9
click at [307, 280] on div "4 XP Saņemsi Grūts 470 pilda Apraksts Uzdevums Palīdzība 1 . Какое из предложен…" at bounding box center [296, 104] width 444 height 535
click at [258, 190] on span "Если хотите быть бодрыми с самого утра, вы должны вставать рано." at bounding box center [201, 189] width 199 height 9
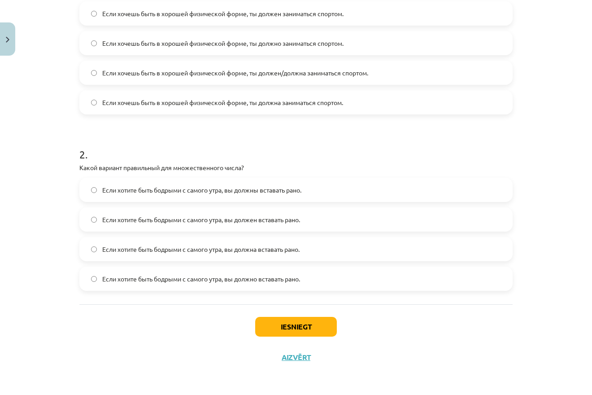
click at [258, 190] on span "Если хотите быть бодрыми с самого утра, вы должны вставать рано." at bounding box center [201, 189] width 199 height 9
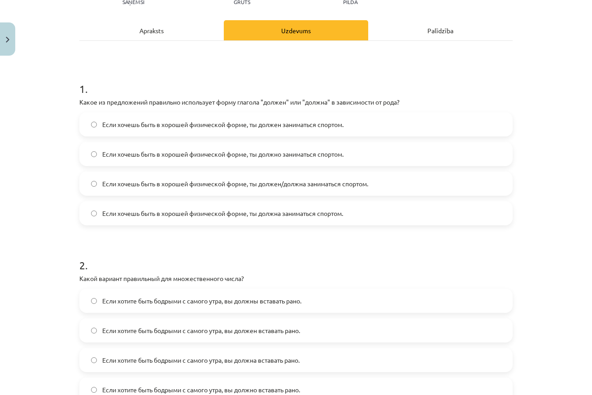
scroll to position [136, 0]
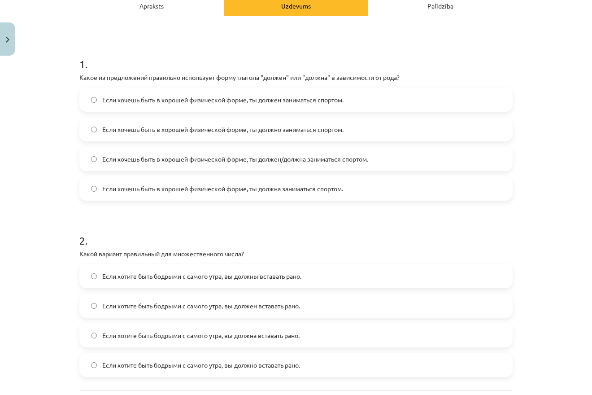
click at [304, 130] on span "Если хочешь быть в хорошей физической форме, ты должно заниматься спортом." at bounding box center [222, 129] width 241 height 9
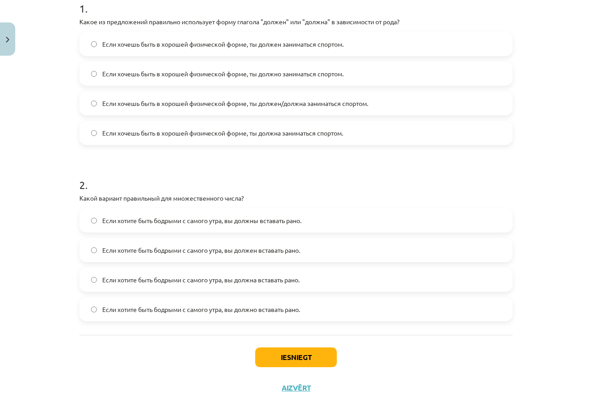
scroll to position [222, 0]
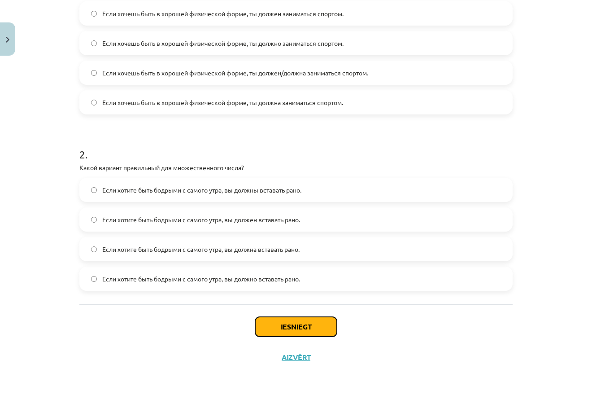
click at [280, 328] on button "Iesniegt" at bounding box center [296, 327] width 82 height 20
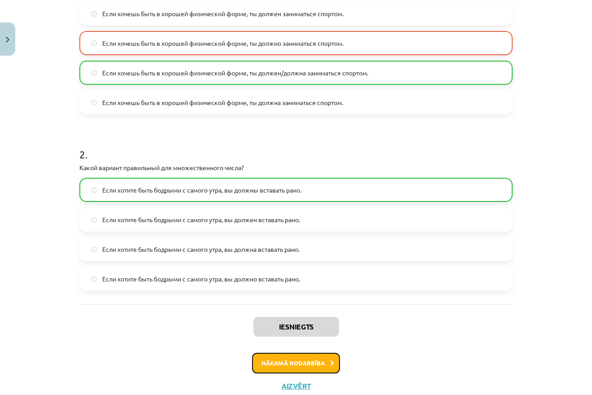
click at [291, 366] on button "Nākamā nodarbība" at bounding box center [296, 363] width 88 height 21
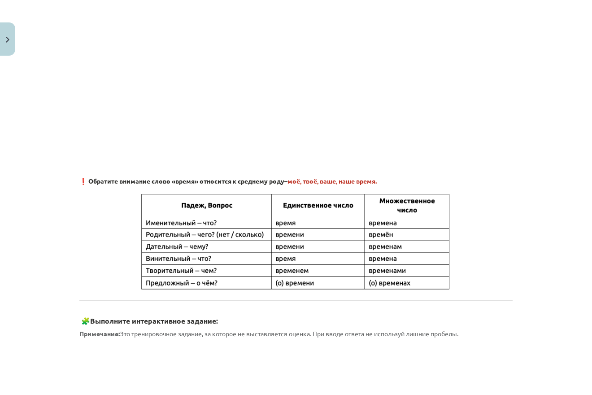
scroll to position [22, 0]
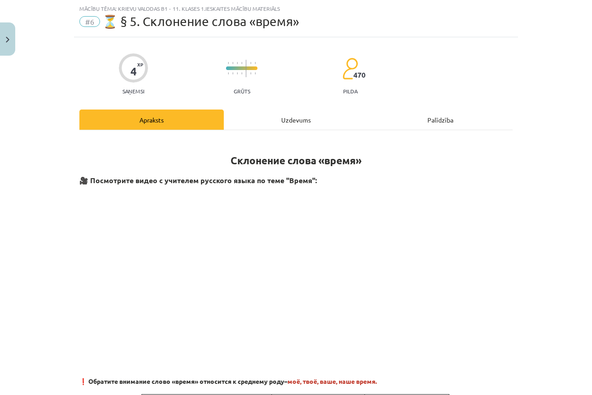
click at [281, 120] on div "Uzdevums" at bounding box center [296, 119] width 144 height 20
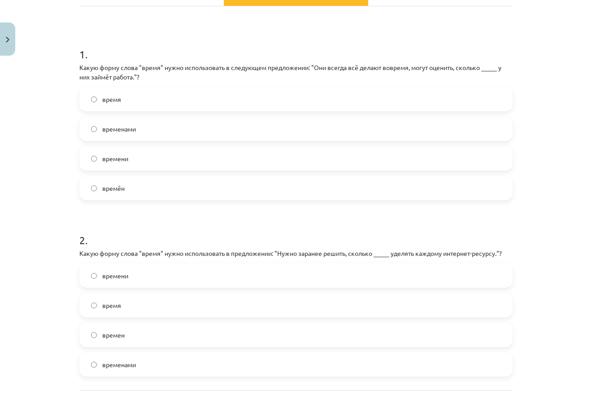
scroll to position [146, 0]
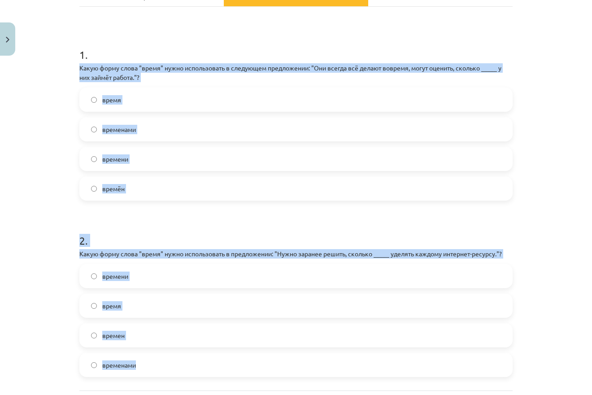
drag, startPoint x: 74, startPoint y: 67, endPoint x: 199, endPoint y: 362, distance: 321.2
click at [199, 362] on div "Mācību tēma: Krievu valodas b1 - 11. klases 1.ieskaites mācību materiāls #6 ⏳ §…" at bounding box center [296, 197] width 592 height 395
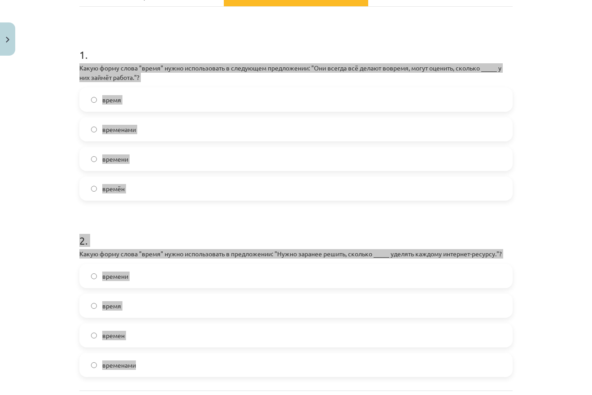
click at [97, 161] on label "времени" at bounding box center [295, 159] width 431 height 22
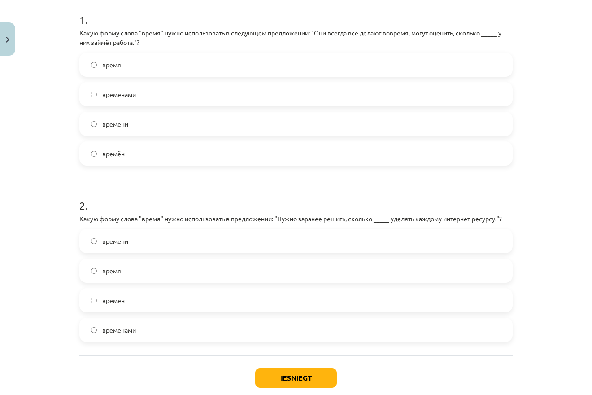
scroll to position [189, 0]
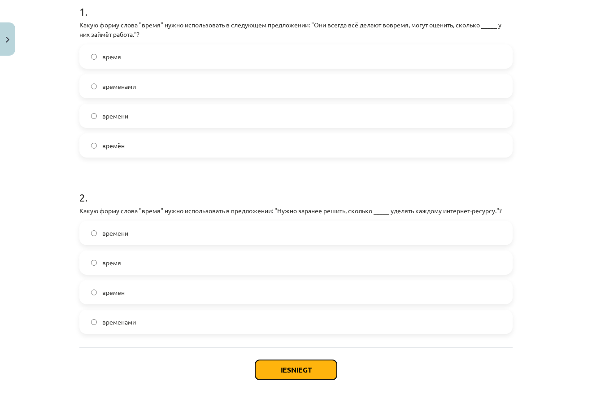
click at [290, 364] on button "Iesniegt" at bounding box center [296, 370] width 82 height 20
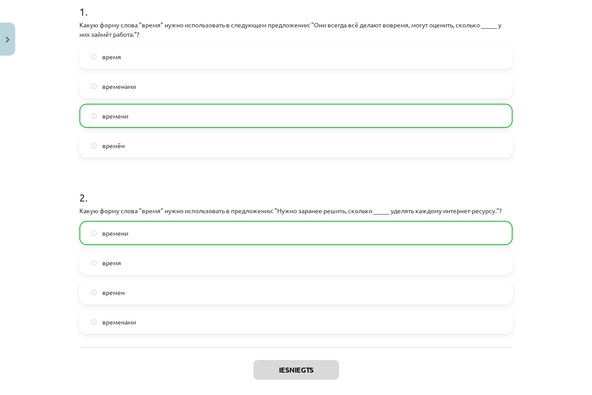
scroll to position [232, 0]
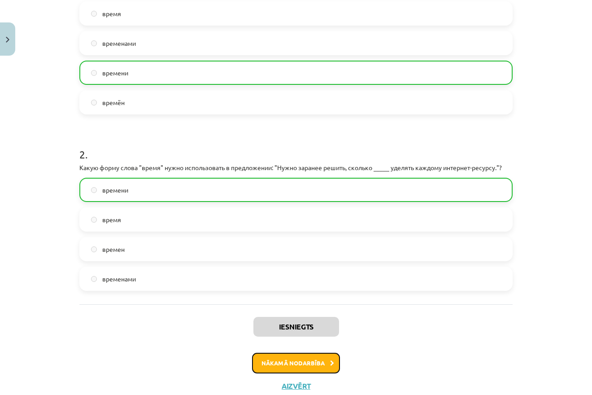
click at [272, 356] on button "Nākamā nodarbība" at bounding box center [296, 363] width 88 height 21
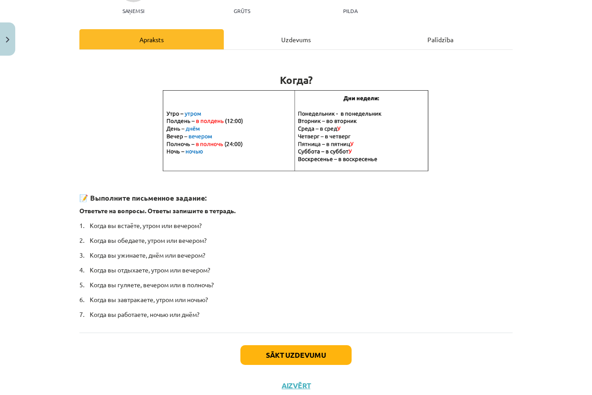
scroll to position [87, 0]
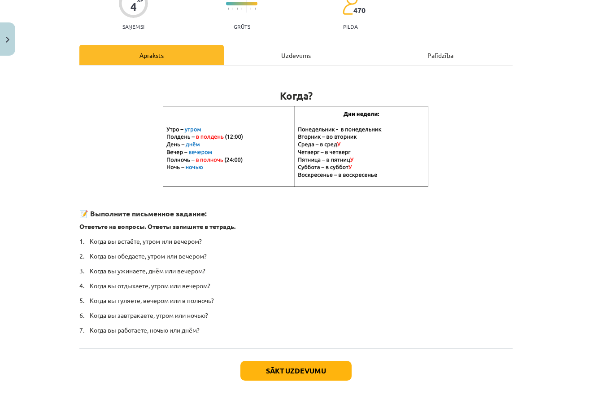
click at [280, 61] on div "Uzdevums" at bounding box center [296, 55] width 144 height 20
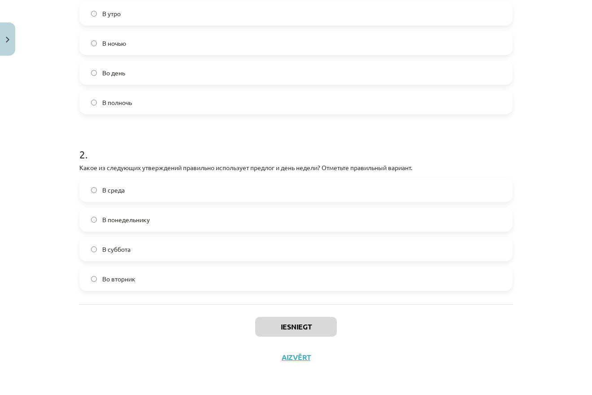
scroll to position [179, 0]
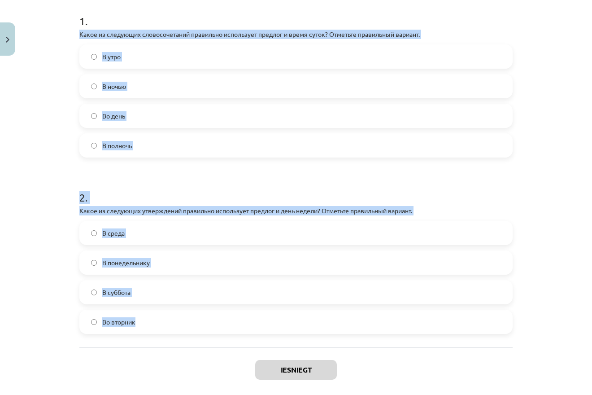
drag, startPoint x: 70, startPoint y: 31, endPoint x: 186, endPoint y: 272, distance: 266.6
click at [205, 333] on div "Mācību tēma: Krievu valodas b1 - 11. klases 1.ieskaites mācību materiāls #7 📅 §…" at bounding box center [296, 197] width 592 height 395
click at [224, 366] on div "Iesniegt Aizvērt" at bounding box center [295, 378] width 433 height 63
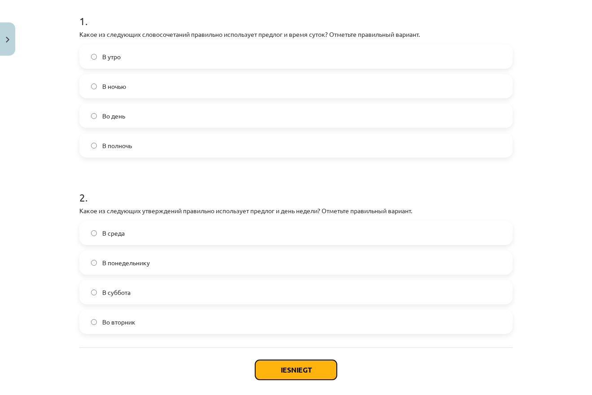
click at [324, 368] on button "Iesniegt" at bounding box center [296, 370] width 82 height 20
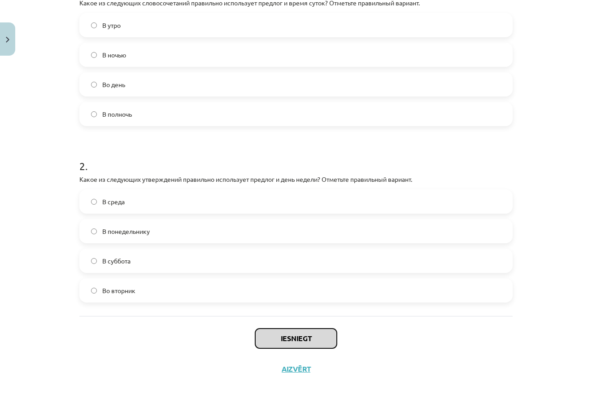
scroll to position [222, 0]
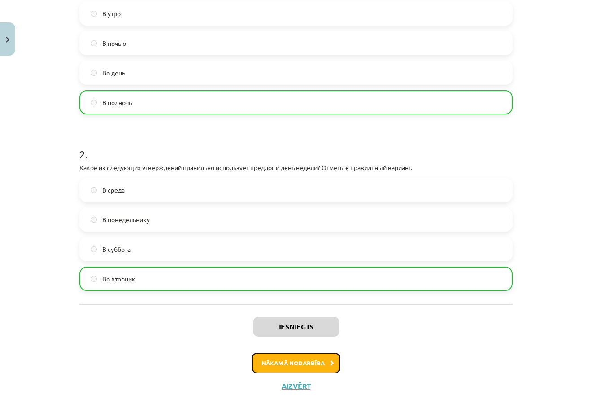
click at [293, 357] on button "Nākamā nodarbība" at bounding box center [296, 363] width 88 height 21
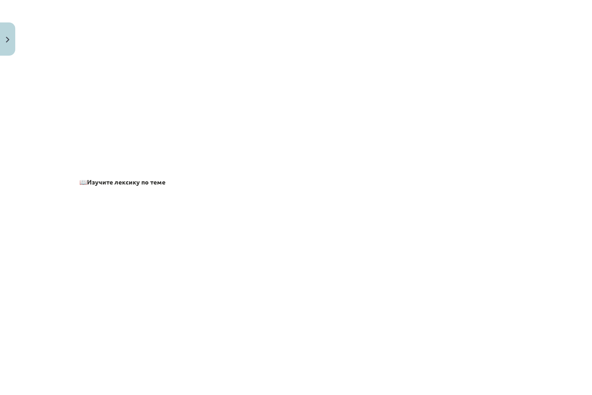
scroll to position [22, 0]
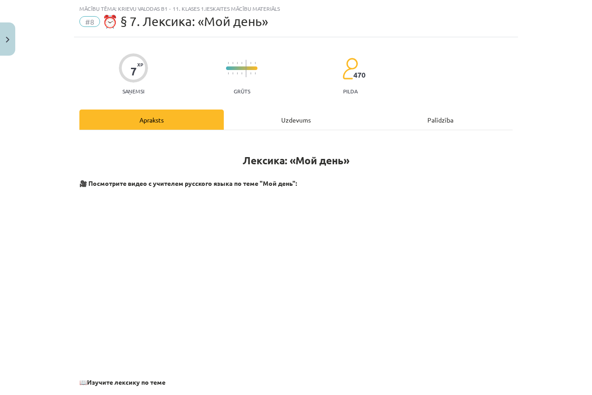
click at [292, 125] on div "Uzdevums" at bounding box center [296, 119] width 144 height 20
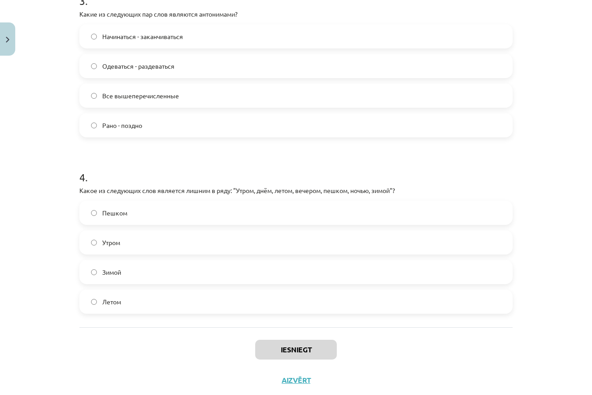
scroll to position [545, 0]
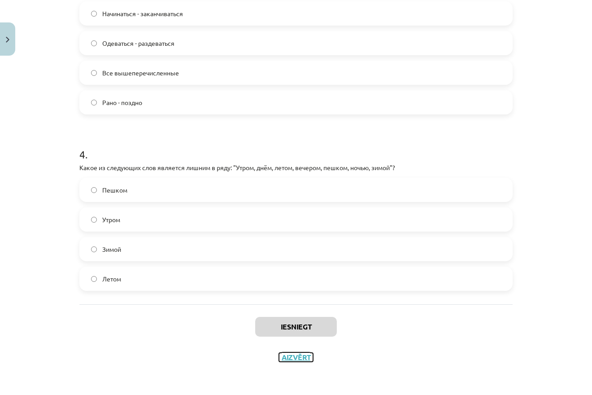
click at [299, 359] on button "Aizvērt" at bounding box center [296, 357] width 34 height 9
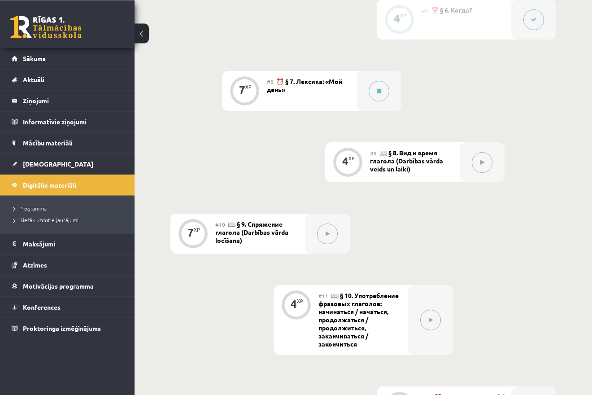
scroll to position [693, 0]
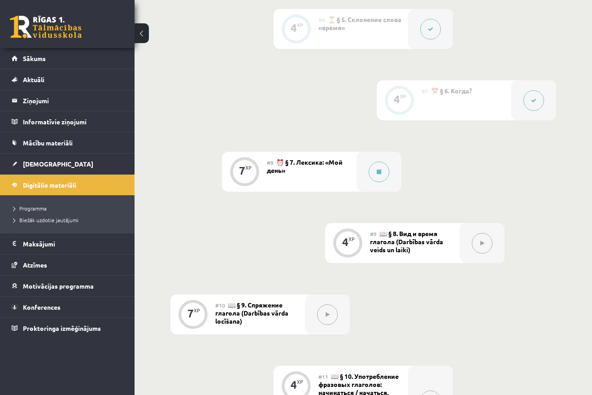
click at [331, 166] on span "⏰ § 7. Лексика: «Мой день»" at bounding box center [305, 166] width 76 height 16
click at [371, 169] on button at bounding box center [379, 171] width 21 height 21
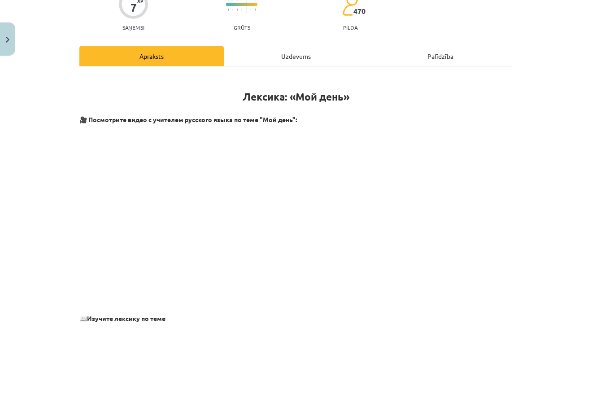
scroll to position [129, 0]
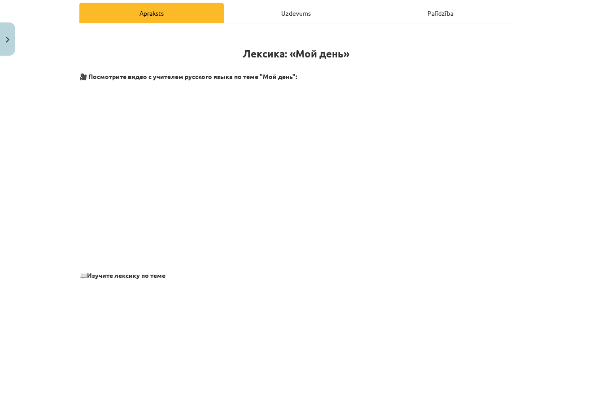
click at [296, 15] on div "Uzdevums" at bounding box center [296, 13] width 144 height 20
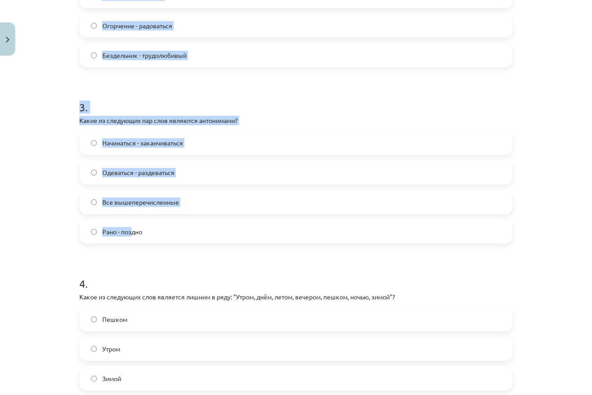
scroll to position [545, 0]
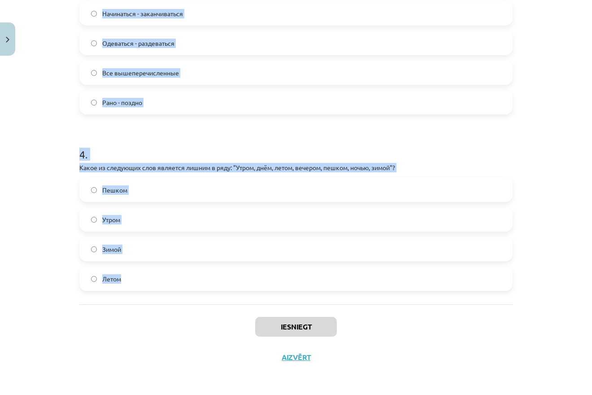
drag, startPoint x: 76, startPoint y: 184, endPoint x: 145, endPoint y: 281, distance: 119.0
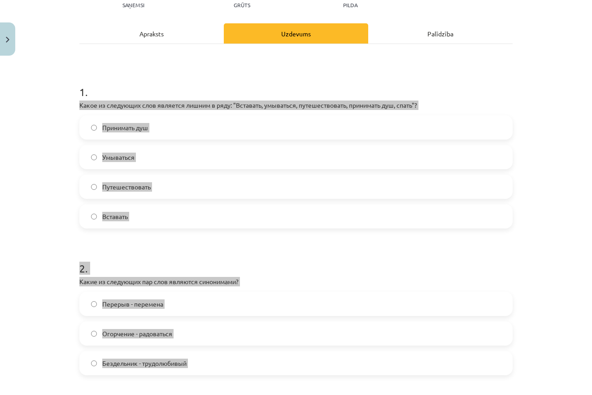
scroll to position [72, 0]
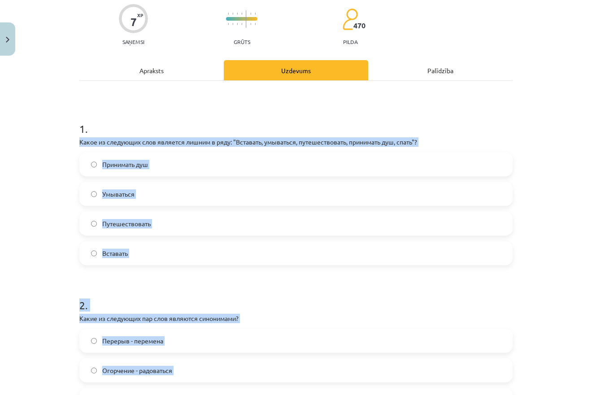
click at [283, 244] on label "Вставать" at bounding box center [295, 253] width 431 height 22
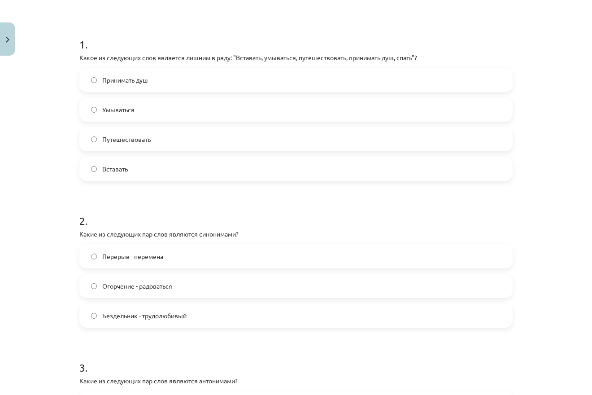
scroll to position [158, 0]
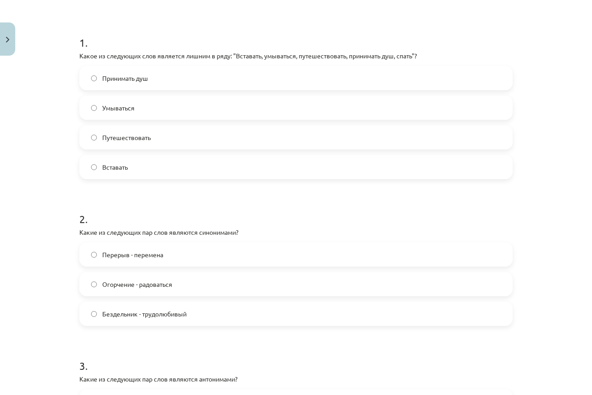
click at [105, 138] on span "Путешествовать" at bounding box center [126, 137] width 48 height 9
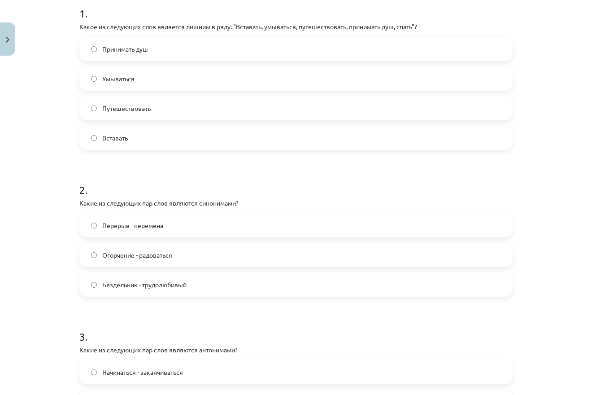
scroll to position [201, 0]
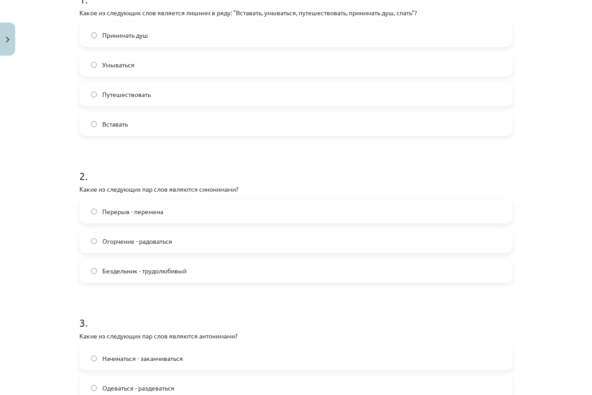
click at [198, 217] on label "Перерыв - перемена" at bounding box center [295, 211] width 431 height 22
click at [113, 217] on label "Перерыв - перемена" at bounding box center [295, 211] width 431 height 22
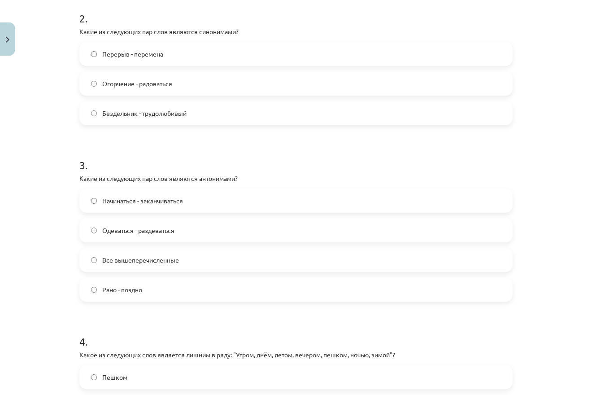
scroll to position [373, 0]
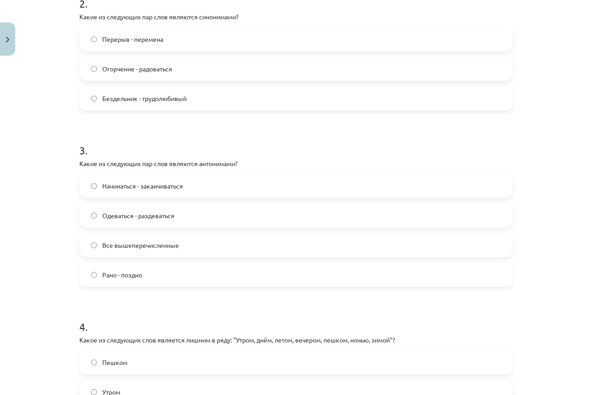
click at [131, 250] on label "Все вышеперечисленные" at bounding box center [295, 245] width 431 height 22
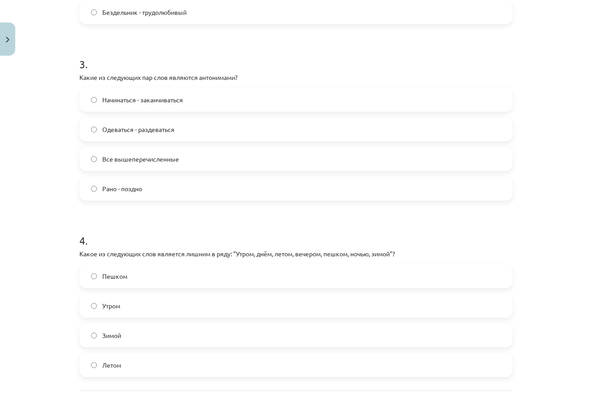
scroll to position [545, 0]
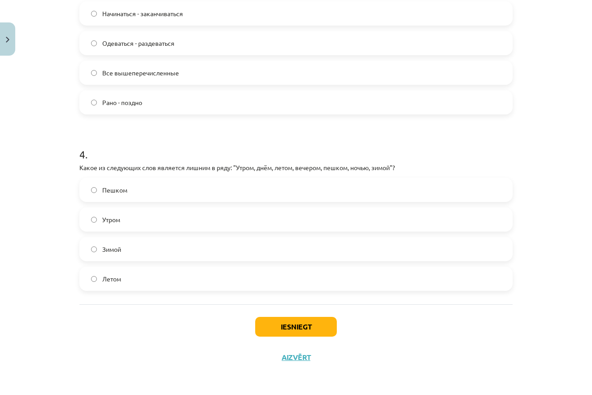
click at [166, 198] on label "Пешком" at bounding box center [295, 190] width 431 height 22
click at [260, 328] on button "Iesniegt" at bounding box center [296, 327] width 82 height 20
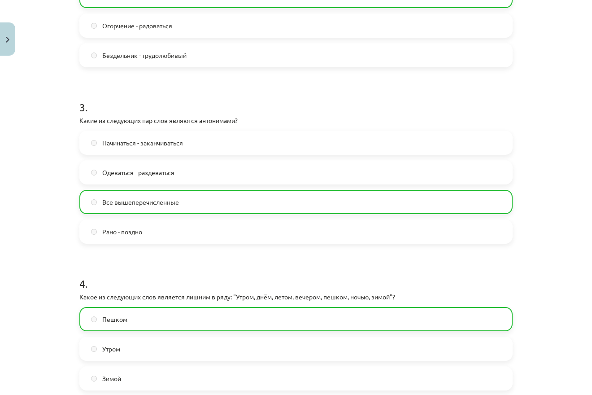
scroll to position [574, 0]
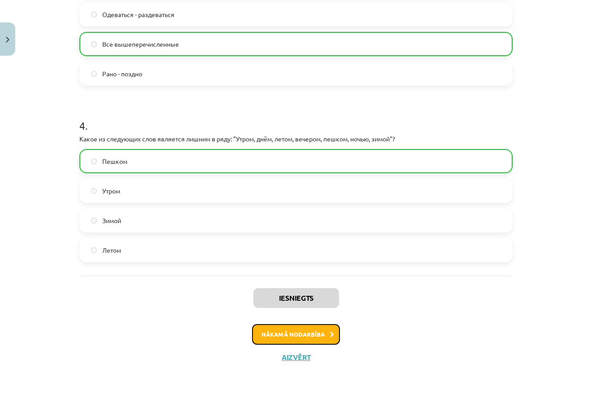
click at [289, 336] on button "Nākamā nodarbība" at bounding box center [296, 334] width 88 height 21
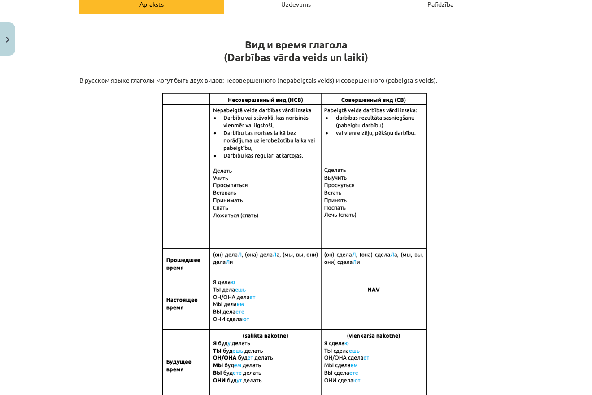
scroll to position [0, 0]
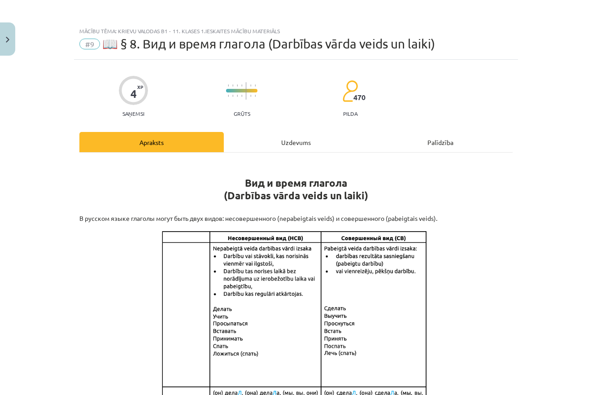
click at [268, 141] on div "Uzdevums" at bounding box center [296, 142] width 144 height 20
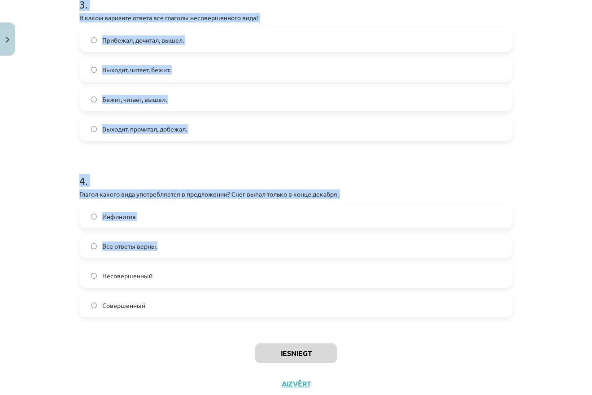
scroll to position [560, 0]
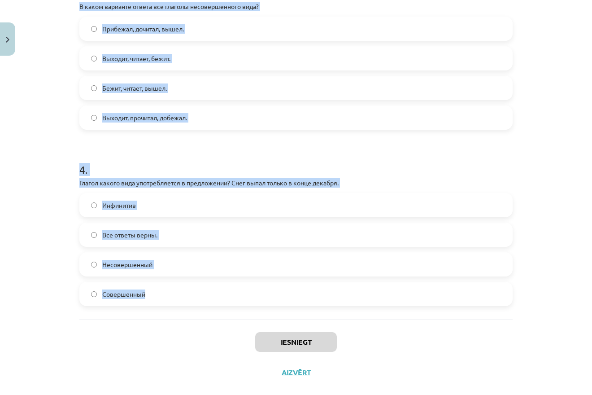
drag, startPoint x: 81, startPoint y: 80, endPoint x: 169, endPoint y: 293, distance: 230.5
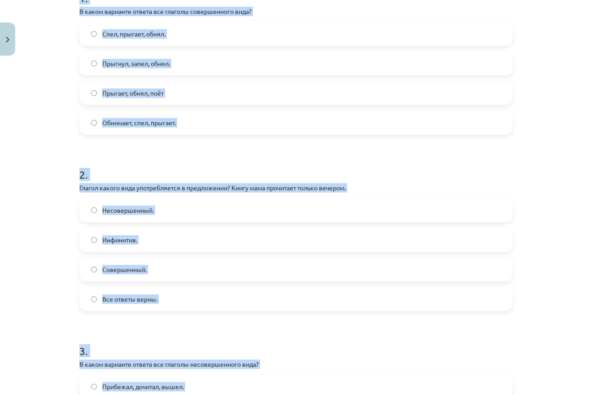
scroll to position [215, 0]
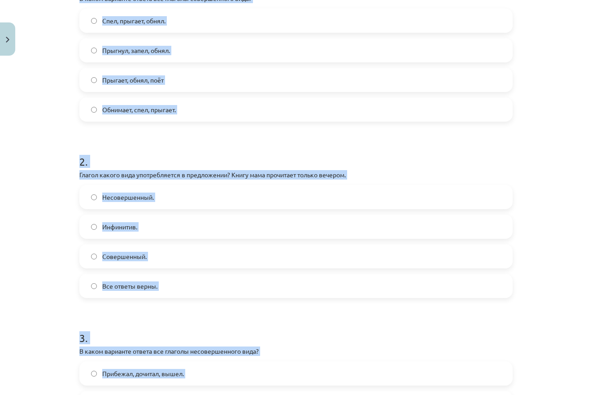
click at [146, 260] on span "Совершенный." at bounding box center [124, 256] width 44 height 9
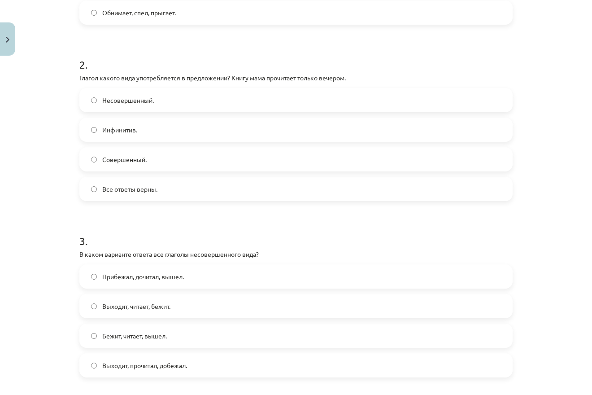
scroll to position [344, 0]
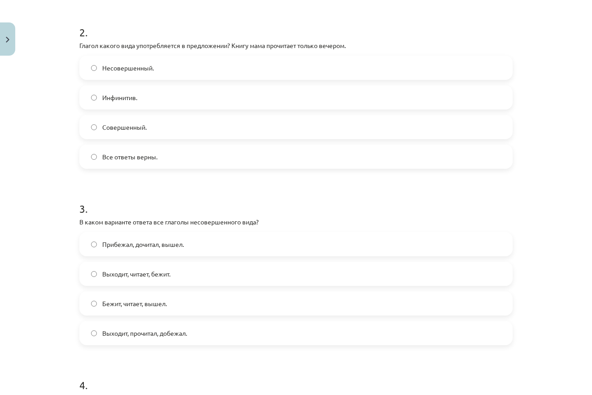
click at [133, 276] on span "Выходит, читает, бежит." at bounding box center [136, 273] width 68 height 9
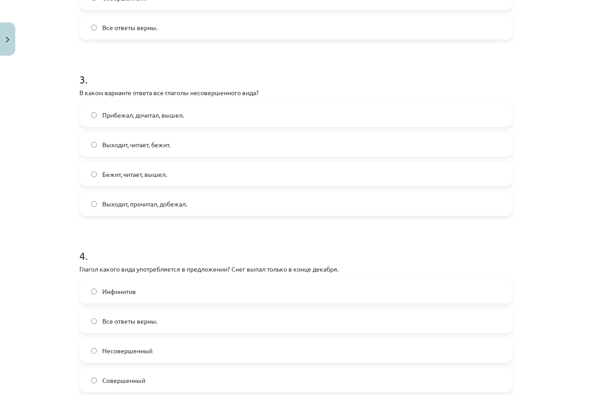
scroll to position [517, 0]
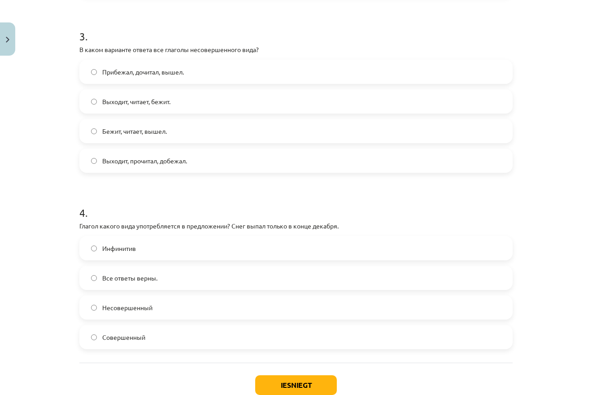
click at [170, 336] on label "Совершенный" at bounding box center [295, 337] width 431 height 22
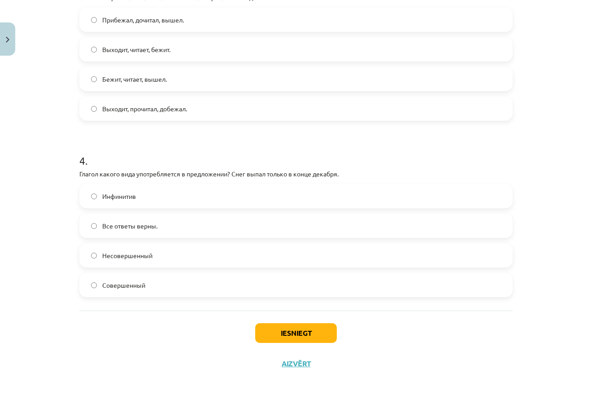
scroll to position [575, 0]
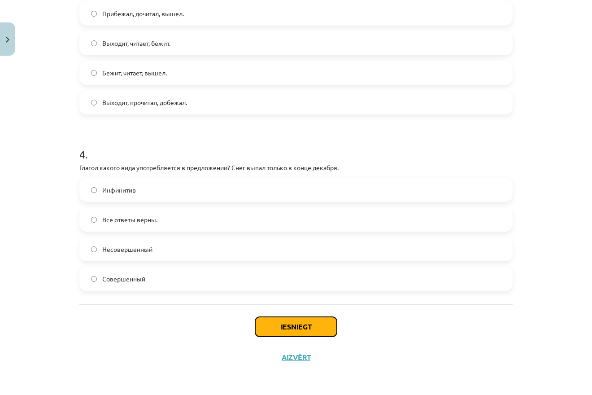
click at [313, 326] on button "Iesniegt" at bounding box center [296, 327] width 82 height 20
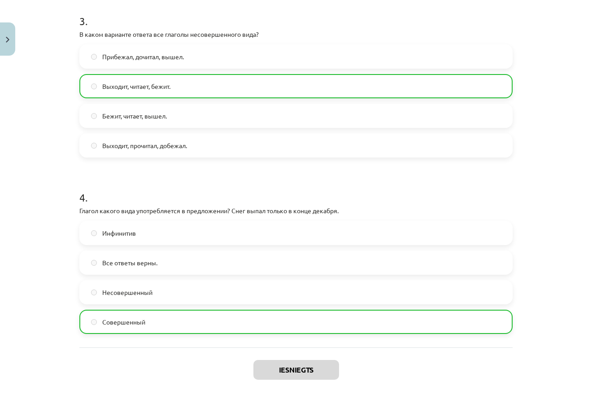
scroll to position [604, 0]
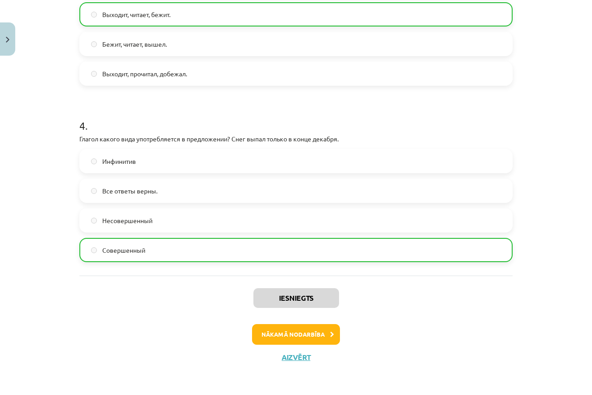
click at [268, 336] on button "Nākamā nodarbība" at bounding box center [296, 334] width 88 height 21
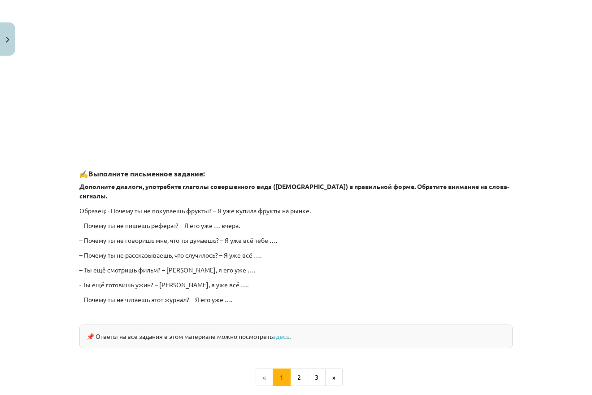
scroll to position [22, 0]
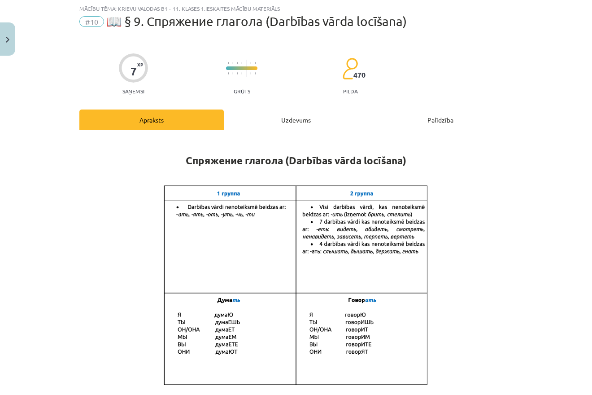
click at [299, 112] on div "Uzdevums" at bounding box center [296, 119] width 144 height 20
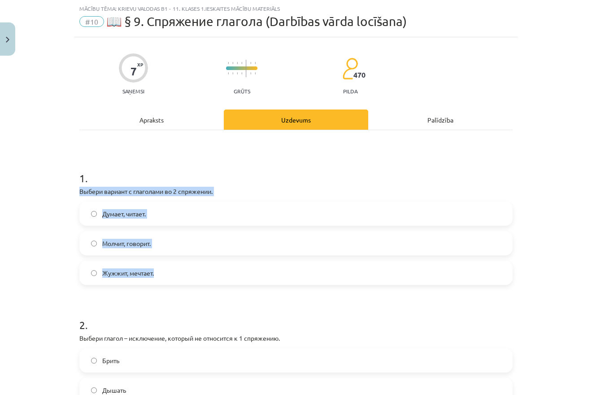
drag, startPoint x: 71, startPoint y: 192, endPoint x: 187, endPoint y: 270, distance: 139.3
click at [187, 270] on div "Mācību tēma: Krievu valodas b1 - 11. klases 1.ieskaites mācību materiāls #10 📖 …" at bounding box center [296, 197] width 592 height 395
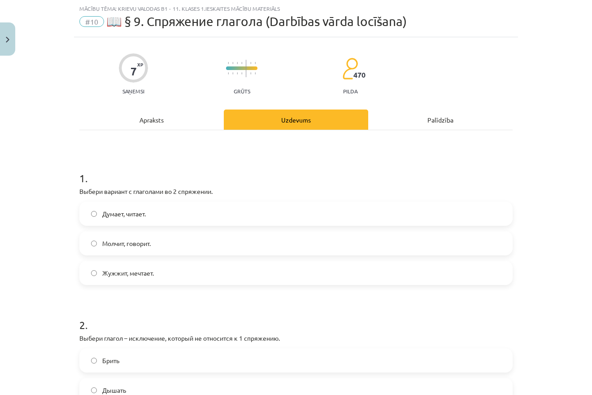
scroll to position [65, 0]
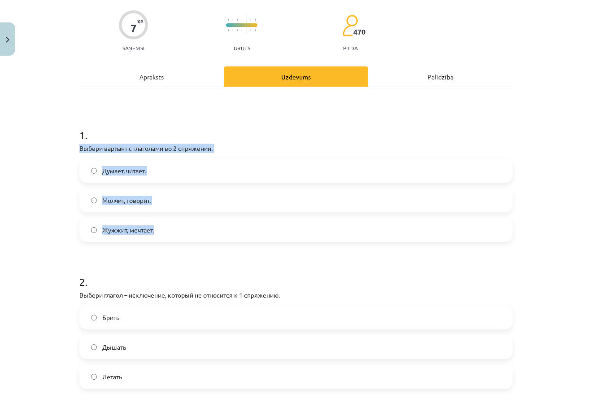
drag, startPoint x: 74, startPoint y: 148, endPoint x: 166, endPoint y: 236, distance: 126.6
click at [166, 236] on div "7 XP Saņemsi Grūts 470 pilda Apraksts Uzdevums Palīdzība 1 . Выбери вариант с г…" at bounding box center [296, 378] width 444 height 769
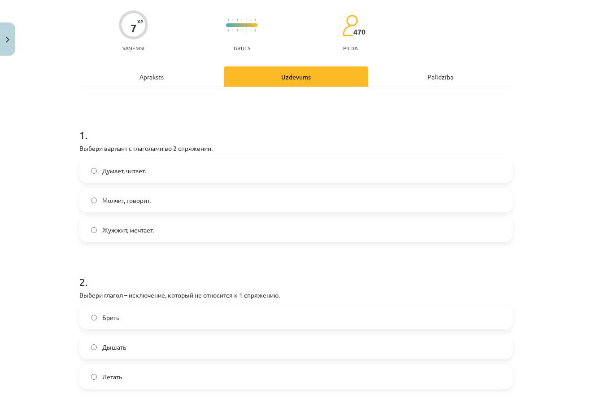
click at [78, 148] on div "7 XP Saņemsi Grūts 470 pilda Apraksts Uzdevums Palīdzība 1 . Выбери вариант с г…" at bounding box center [296, 378] width 444 height 769
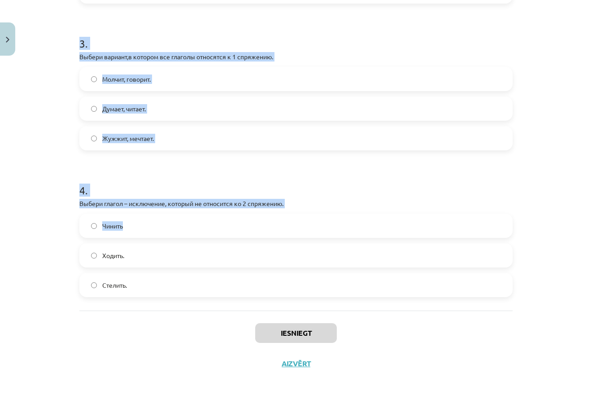
scroll to position [457, 0]
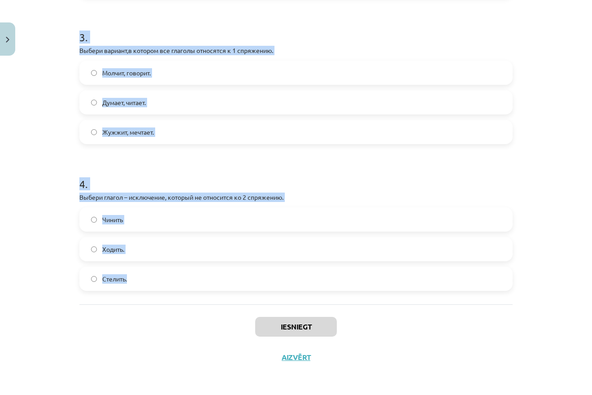
drag, startPoint x: 78, startPoint y: 148, endPoint x: 188, endPoint y: 289, distance: 179.5
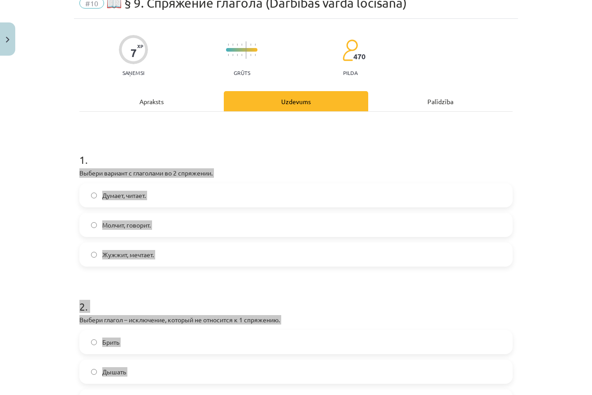
scroll to position [26, 0]
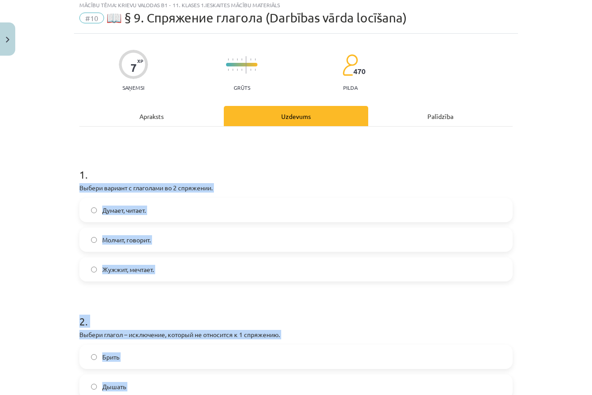
click at [198, 208] on label "Думает, читает." at bounding box center [295, 210] width 431 height 22
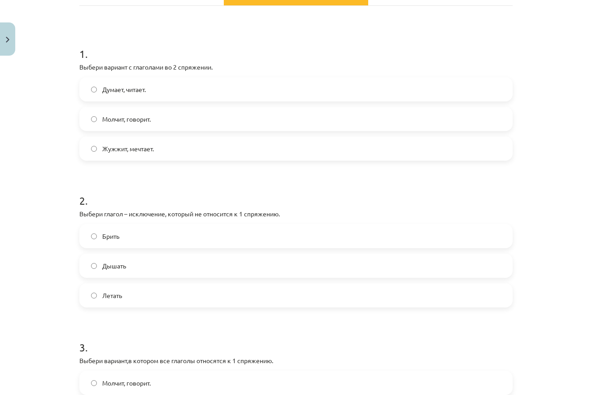
scroll to position [155, 0]
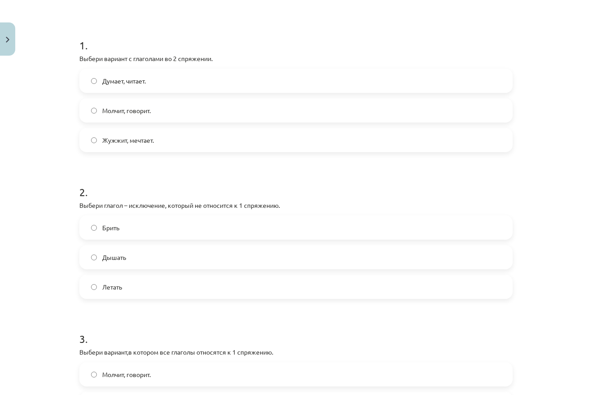
click at [136, 111] on span "Молчит, говорит." at bounding box center [126, 110] width 48 height 9
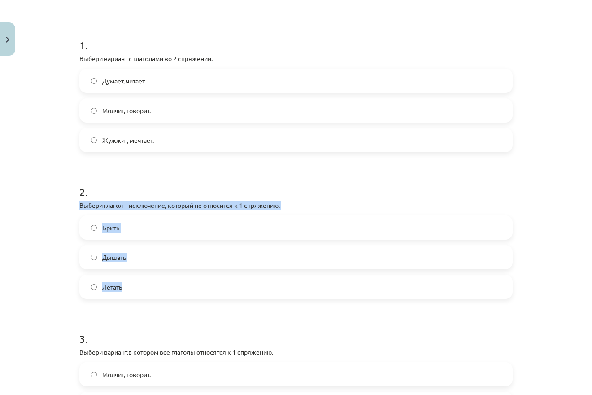
drag, startPoint x: 72, startPoint y: 200, endPoint x: 160, endPoint y: 296, distance: 129.5
click at [160, 296] on div "Mācību tēma: Krievu valodas b1 - 11. klases 1.ieskaites mācību materiāls #10 📖 …" at bounding box center [296, 197] width 592 height 395
click at [127, 255] on label "Дышать" at bounding box center [295, 257] width 431 height 22
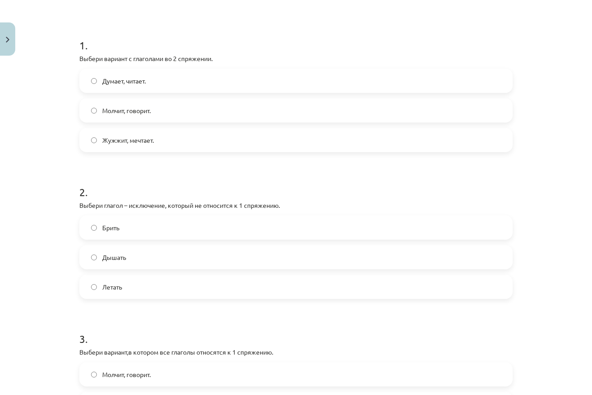
click at [131, 257] on label "Дышать" at bounding box center [295, 257] width 431 height 22
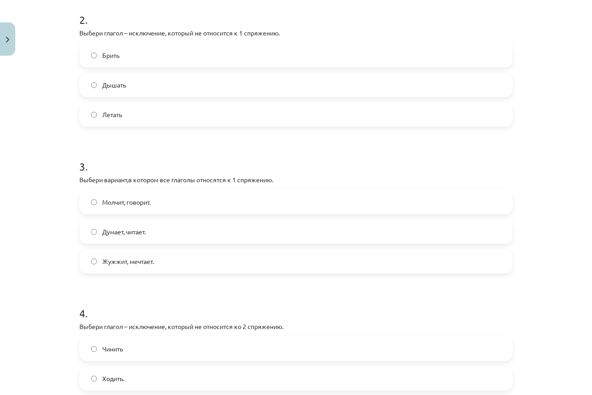
scroll to position [370, 0]
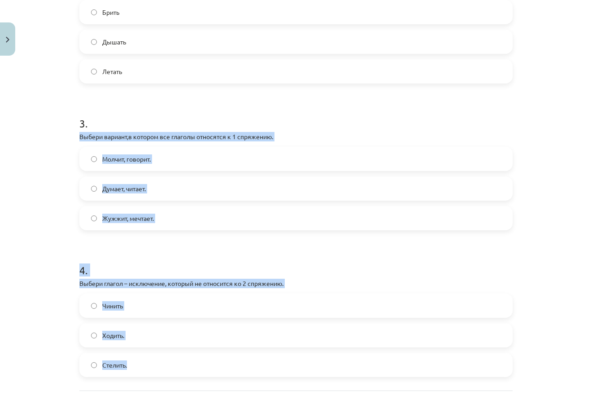
drag, startPoint x: 73, startPoint y: 135, endPoint x: 150, endPoint y: 362, distance: 240.0
click at [150, 362] on div "Mācību tēma: Krievu valodas b1 - 11. klases 1.ieskaites mācību materiāls #10 📖 …" at bounding box center [296, 197] width 592 height 395
click at [355, 292] on div "4 . Выбери глагол – исключение, который не относится ко 2 спряжению. Чинить Ход…" at bounding box center [295, 312] width 433 height 129
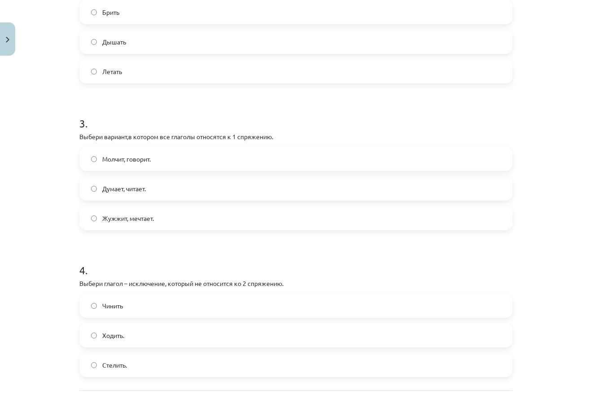
click at [166, 167] on label "Молчит, говорит." at bounding box center [295, 159] width 431 height 22
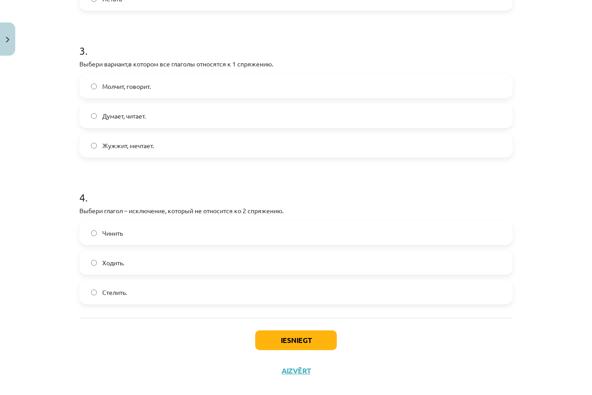
scroll to position [457, 0]
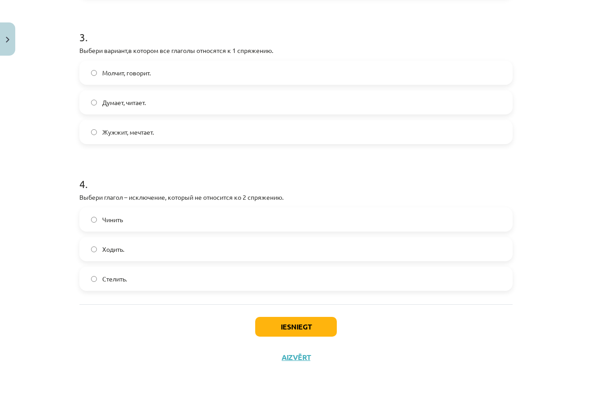
click at [81, 200] on p "Выбери глагол – исключение, который не относится ко 2 спряжению." at bounding box center [295, 196] width 433 height 9
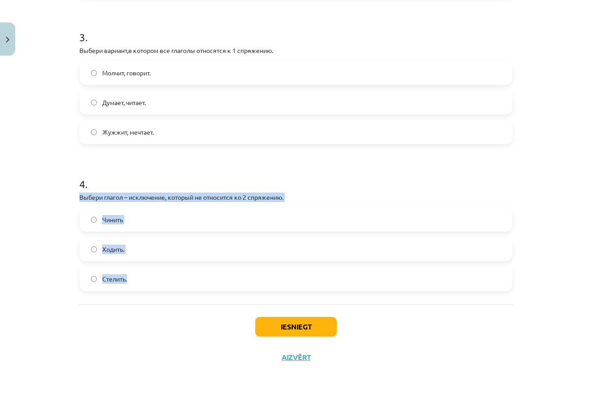
drag, startPoint x: 77, startPoint y: 200, endPoint x: 142, endPoint y: 283, distance: 105.7
click at [218, 279] on label "Стелить." at bounding box center [295, 278] width 431 height 22
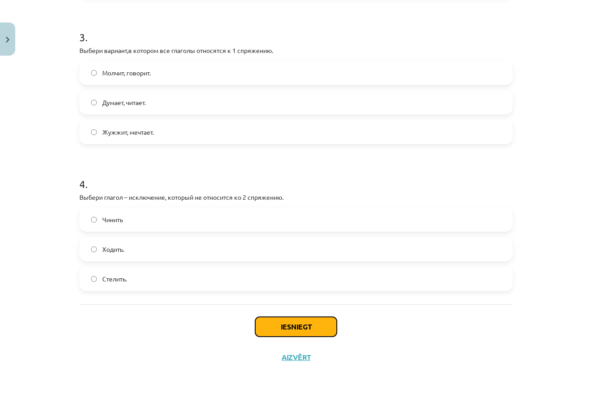
click at [312, 329] on button "Iesniegt" at bounding box center [296, 327] width 82 height 20
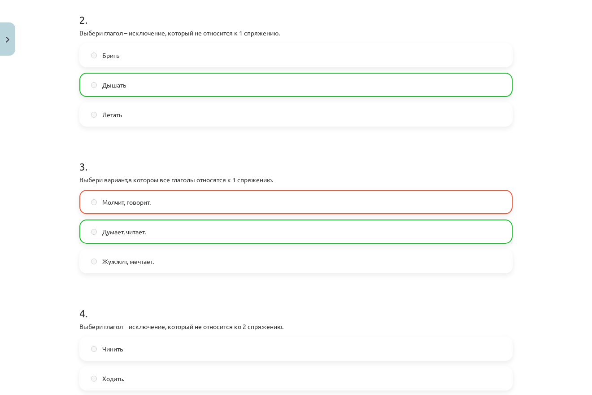
scroll to position [485, 0]
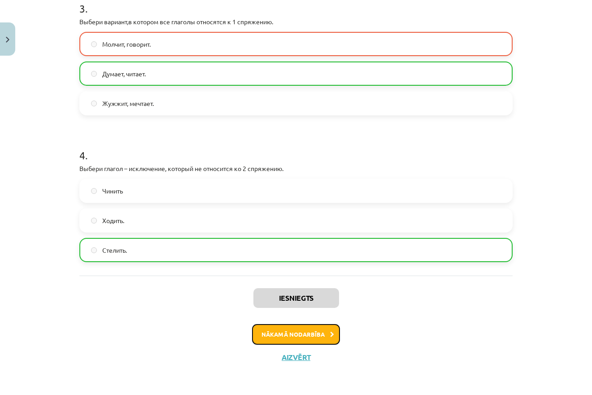
click at [315, 339] on button "Nākamā nodarbība" at bounding box center [296, 334] width 88 height 21
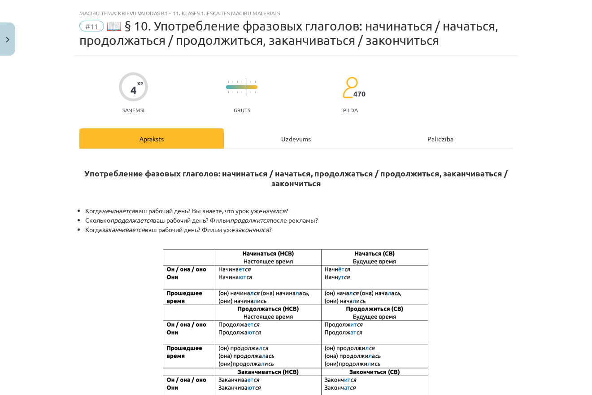
scroll to position [0, 0]
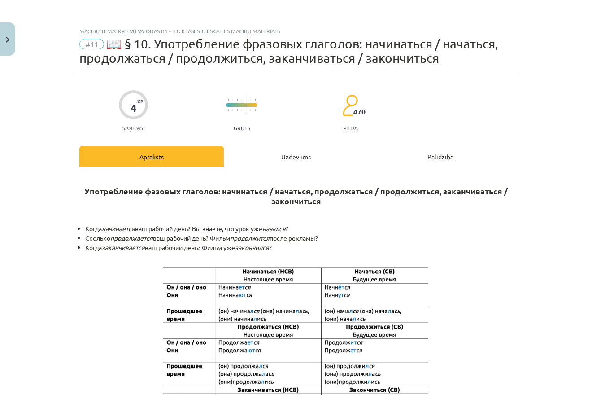
click at [278, 153] on div "Uzdevums" at bounding box center [296, 156] width 144 height 20
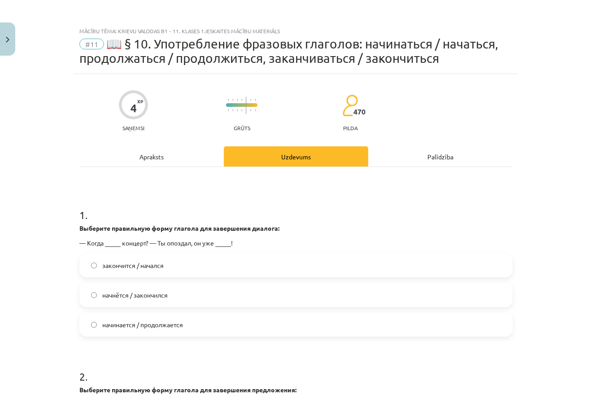
scroll to position [15, 0]
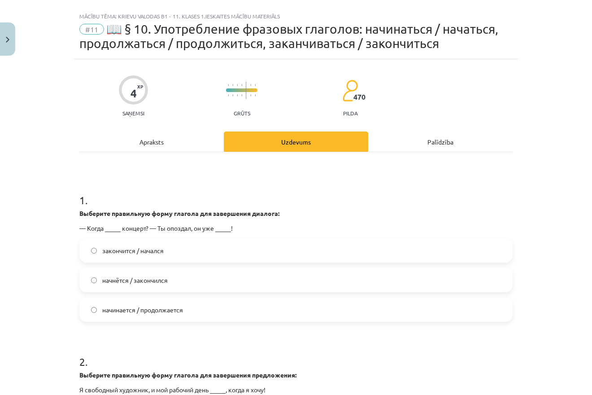
click at [278, 153] on div "Apraksts Uzdevums Palīdzība 1 . Выберите правильную форму глагола для завершени…" at bounding box center [295, 321] width 433 height 380
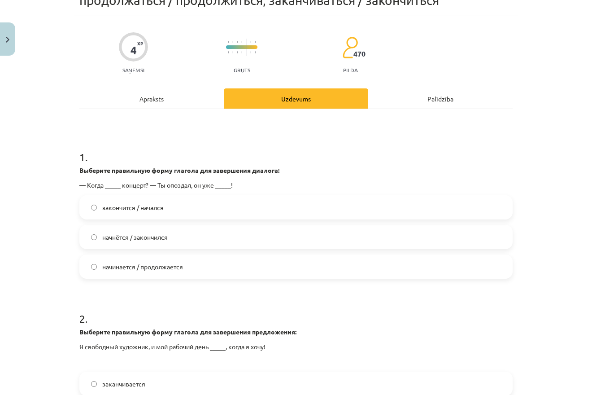
scroll to position [101, 0]
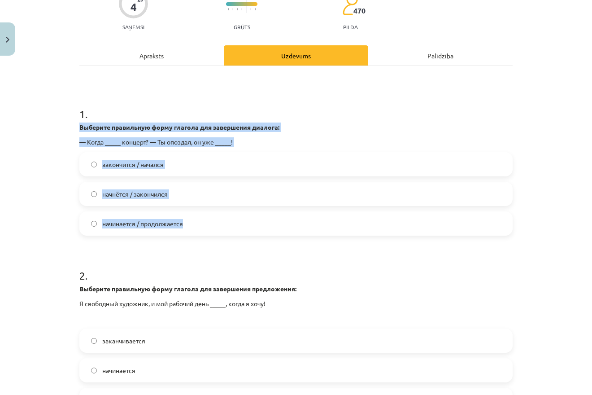
drag, startPoint x: 77, startPoint y: 128, endPoint x: 206, endPoint y: 216, distance: 155.9
click at [206, 216] on div "4 XP Saņemsi Grūts 470 pilda Apraksts Uzdevums Palīdzība 1 . Выберите правильну…" at bounding box center [296, 233] width 444 height 520
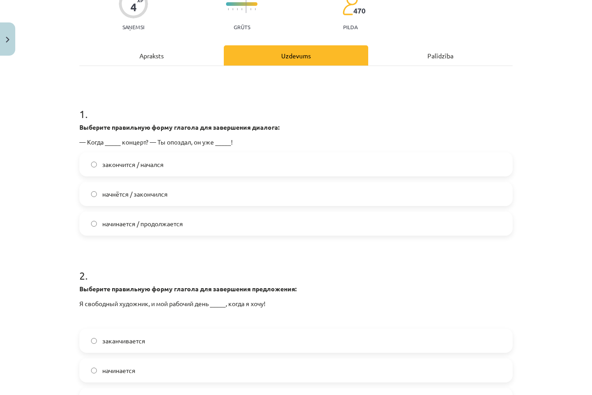
click at [354, 111] on h1 "1 ." at bounding box center [295, 106] width 433 height 28
click at [139, 164] on span "закончится / начался" at bounding box center [132, 164] width 61 height 9
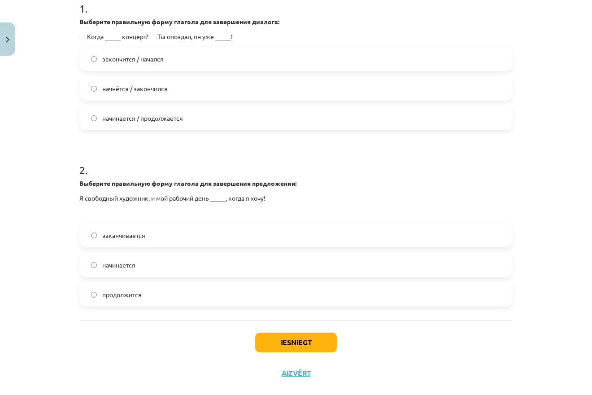
scroll to position [222, 0]
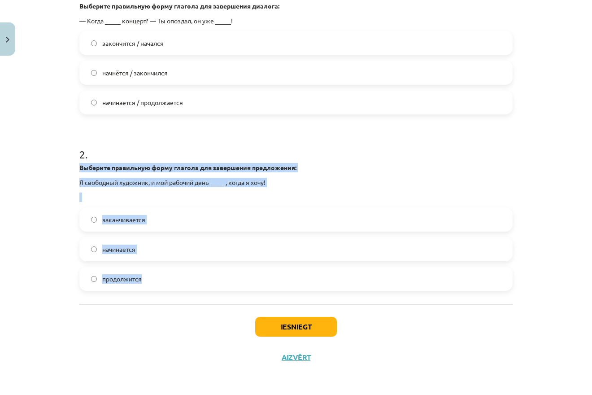
drag, startPoint x: 75, startPoint y: 166, endPoint x: 184, endPoint y: 286, distance: 162.0
click at [184, 286] on div "4 XP Saņemsi Grūts 470 pilda Apraksts Uzdevums Palīdzība 1 . Выберите правильну…" at bounding box center [296, 112] width 444 height 520
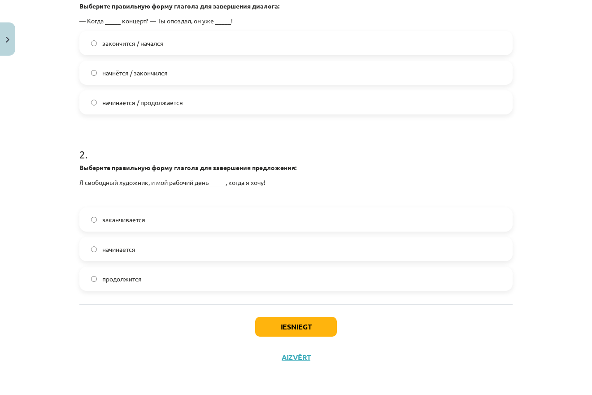
click at [129, 331] on div "Iesniegt Aizvērt" at bounding box center [295, 335] width 433 height 63
click at [126, 227] on label "заканчивается" at bounding box center [295, 219] width 431 height 22
click at [284, 328] on button "Iesniegt" at bounding box center [296, 327] width 82 height 20
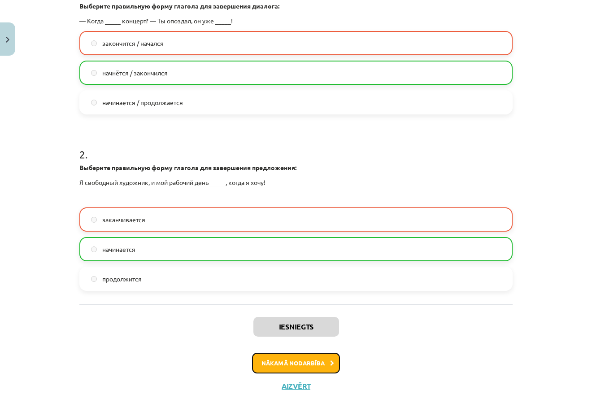
click at [290, 364] on button "Nākamā nodarbība" at bounding box center [296, 363] width 88 height 21
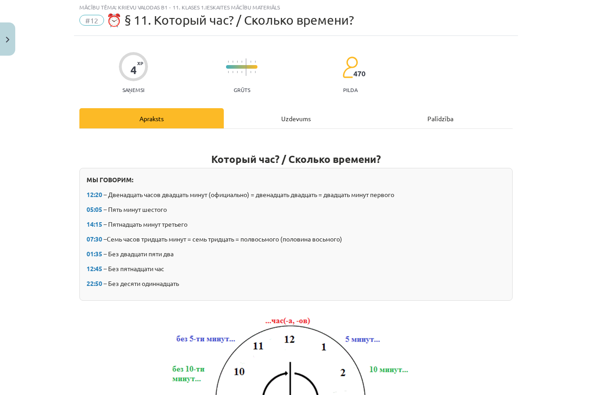
scroll to position [22, 0]
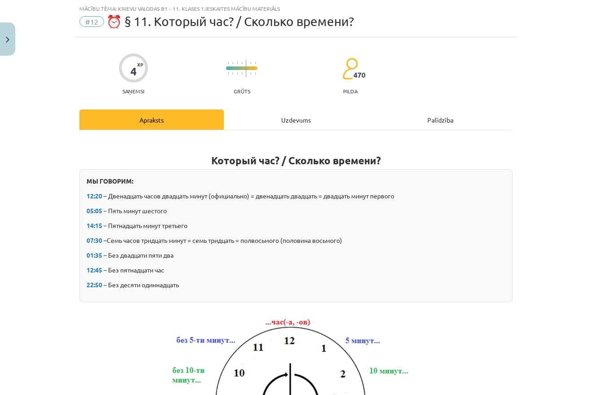
click at [289, 114] on div "Uzdevums" at bounding box center [296, 119] width 144 height 20
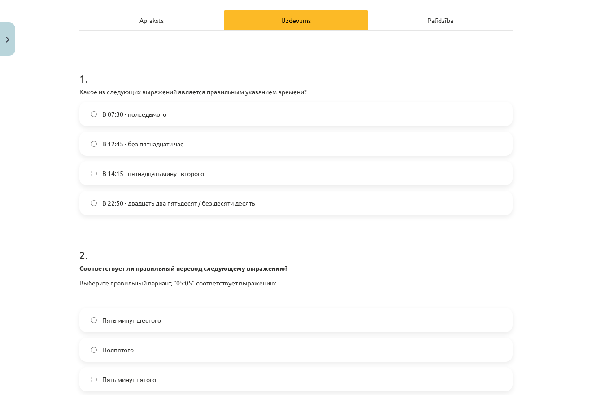
scroll to position [109, 0]
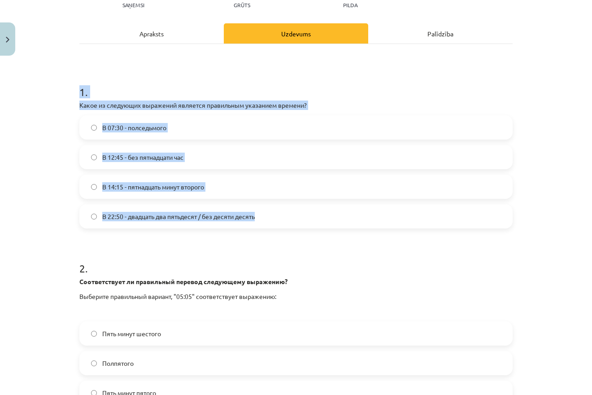
drag, startPoint x: 77, startPoint y: 98, endPoint x: 307, endPoint y: 215, distance: 258.4
click at [309, 220] on div "4 XP Saņemsi Grūts 470 pilda Apraksts Uzdevums Palīdzība 1 . Какое из следующих…" at bounding box center [296, 218] width 444 height 535
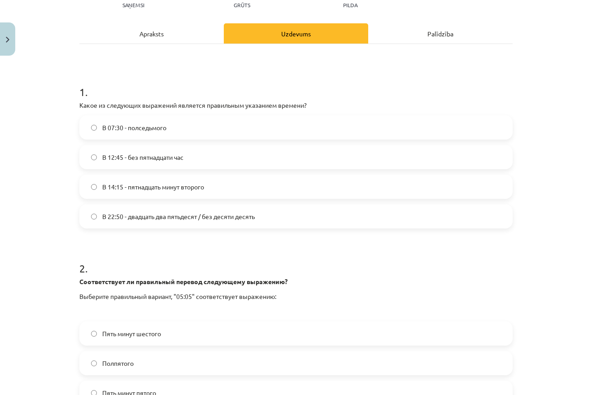
click at [174, 242] on form "1 . Какое из следующих выражений является правильным указанием времени? В 07:30…" at bounding box center [295, 237] width 433 height 335
click at [167, 34] on div "Apraksts" at bounding box center [151, 33] width 144 height 20
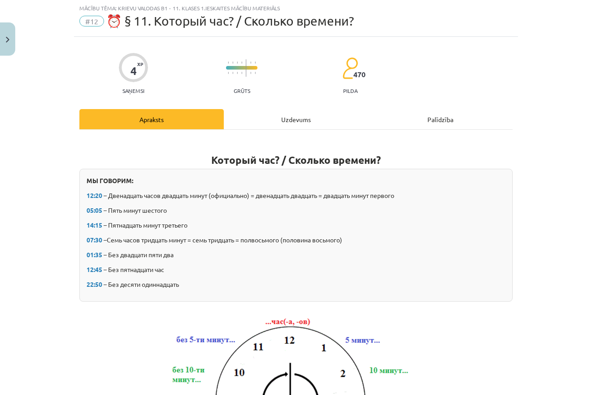
scroll to position [22, 0]
click at [285, 111] on div "Uzdevums" at bounding box center [296, 119] width 144 height 20
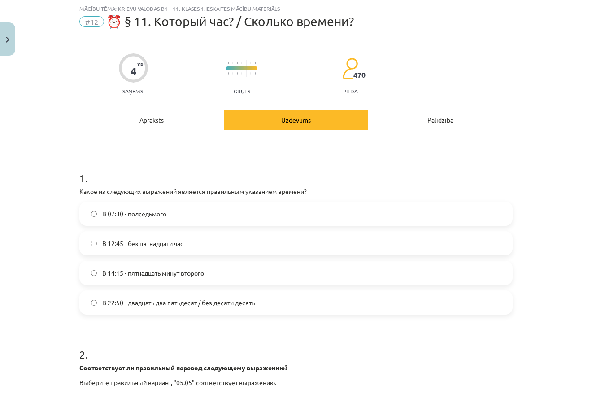
click at [148, 114] on div "Apraksts" at bounding box center [151, 119] width 144 height 20
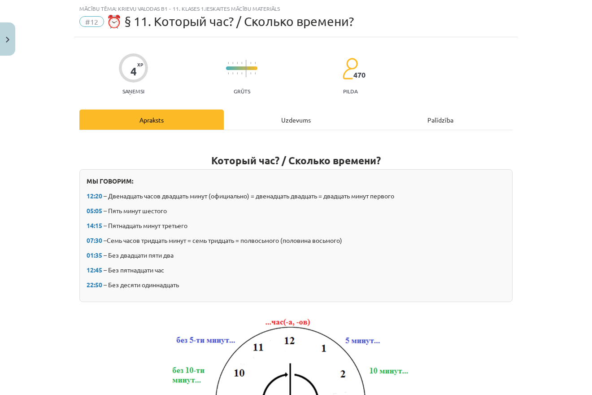
click at [274, 114] on div "Uzdevums" at bounding box center [296, 119] width 144 height 20
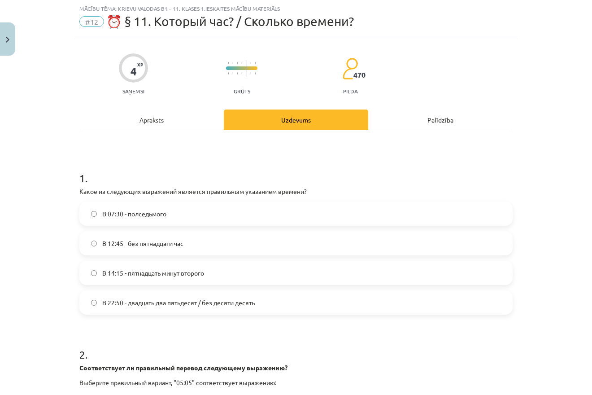
click at [162, 119] on div "Apraksts" at bounding box center [151, 119] width 144 height 20
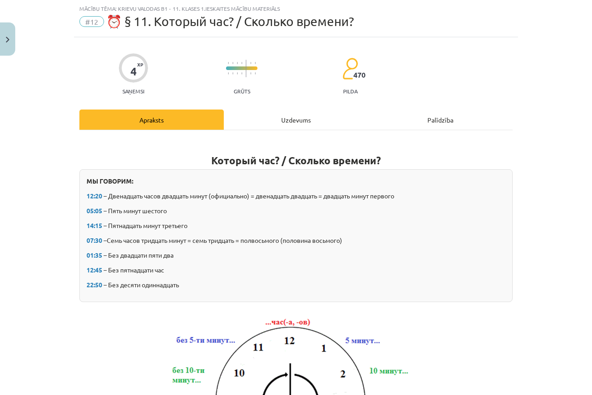
click at [277, 118] on div "Uzdevums" at bounding box center [296, 119] width 144 height 20
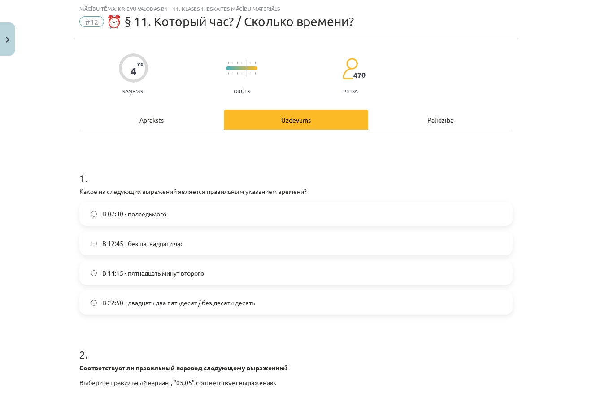
click at [141, 104] on div "4 XP Saņemsi Grūts 470 pilda Apraksts Uzdevums Palīdzība 1 . Какое из следующих…" at bounding box center [296, 304] width 444 height 535
click at [148, 120] on div "Apraksts" at bounding box center [151, 119] width 144 height 20
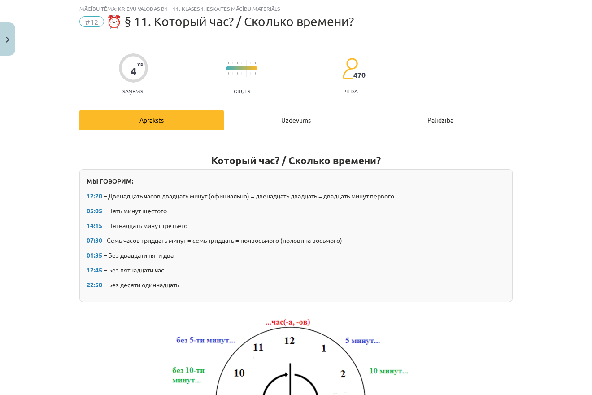
click at [280, 121] on div "Uzdevums" at bounding box center [296, 119] width 144 height 20
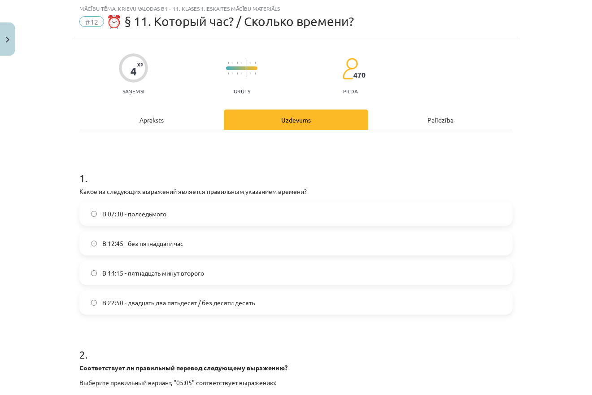
click at [139, 118] on div "Apraksts" at bounding box center [151, 119] width 144 height 20
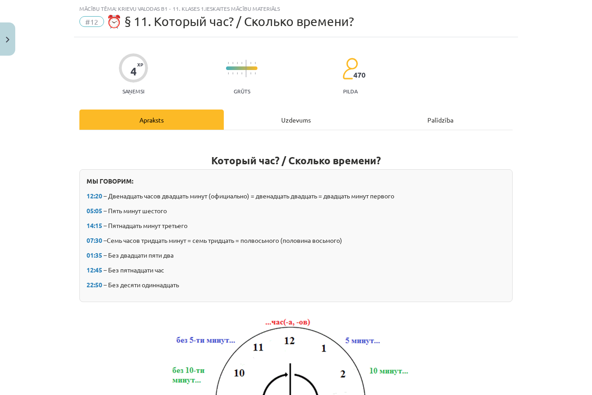
click at [262, 115] on div "Uzdevums" at bounding box center [296, 119] width 144 height 20
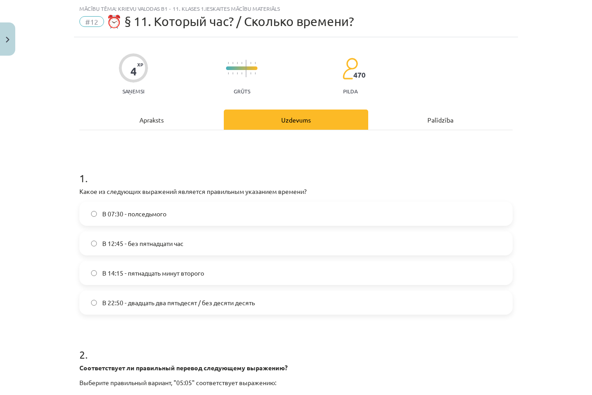
click at [172, 246] on span "В 12:45 - без пятнадцати час" at bounding box center [142, 243] width 81 height 9
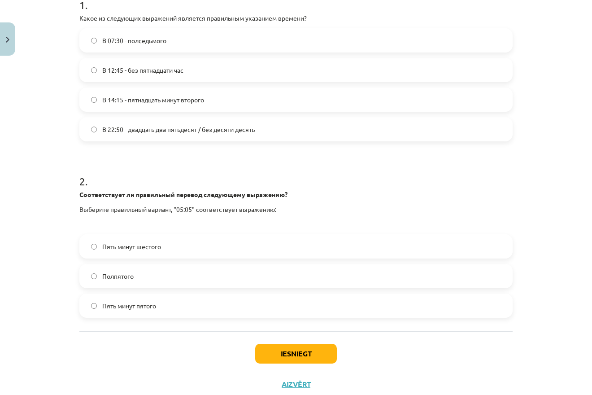
scroll to position [222, 0]
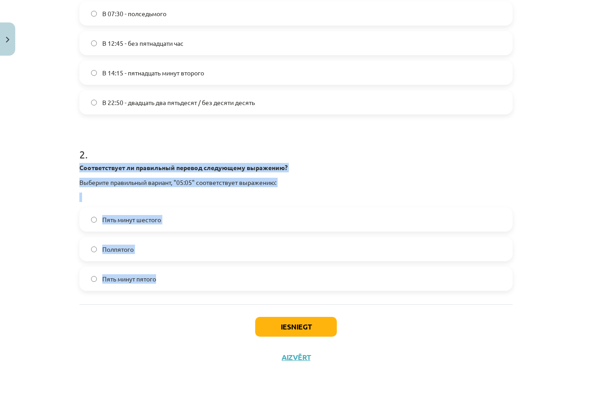
drag, startPoint x: 73, startPoint y: 165, endPoint x: 174, endPoint y: 231, distance: 121.0
click at [192, 305] on div "Mācību tēma: Krievu valodas b1 - 11. klases 1.ieskaites mācību materiāls #12 ⏰ …" at bounding box center [296, 197] width 592 height 395
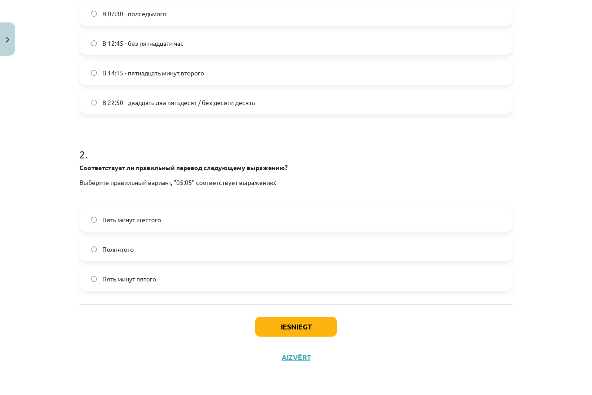
click at [138, 336] on div "Iesniegt Aizvērt" at bounding box center [295, 335] width 433 height 63
click at [145, 281] on span "Пять минут пятого" at bounding box center [129, 278] width 54 height 9
click at [322, 329] on button "Iesniegt" at bounding box center [296, 327] width 82 height 20
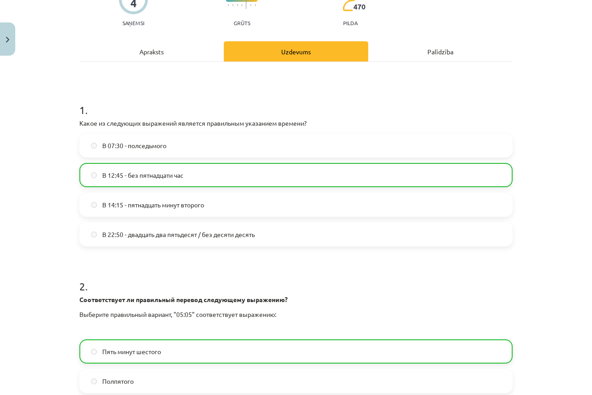
scroll to position [50, 0]
